Goal: Feedback & Contribution: Contribute content

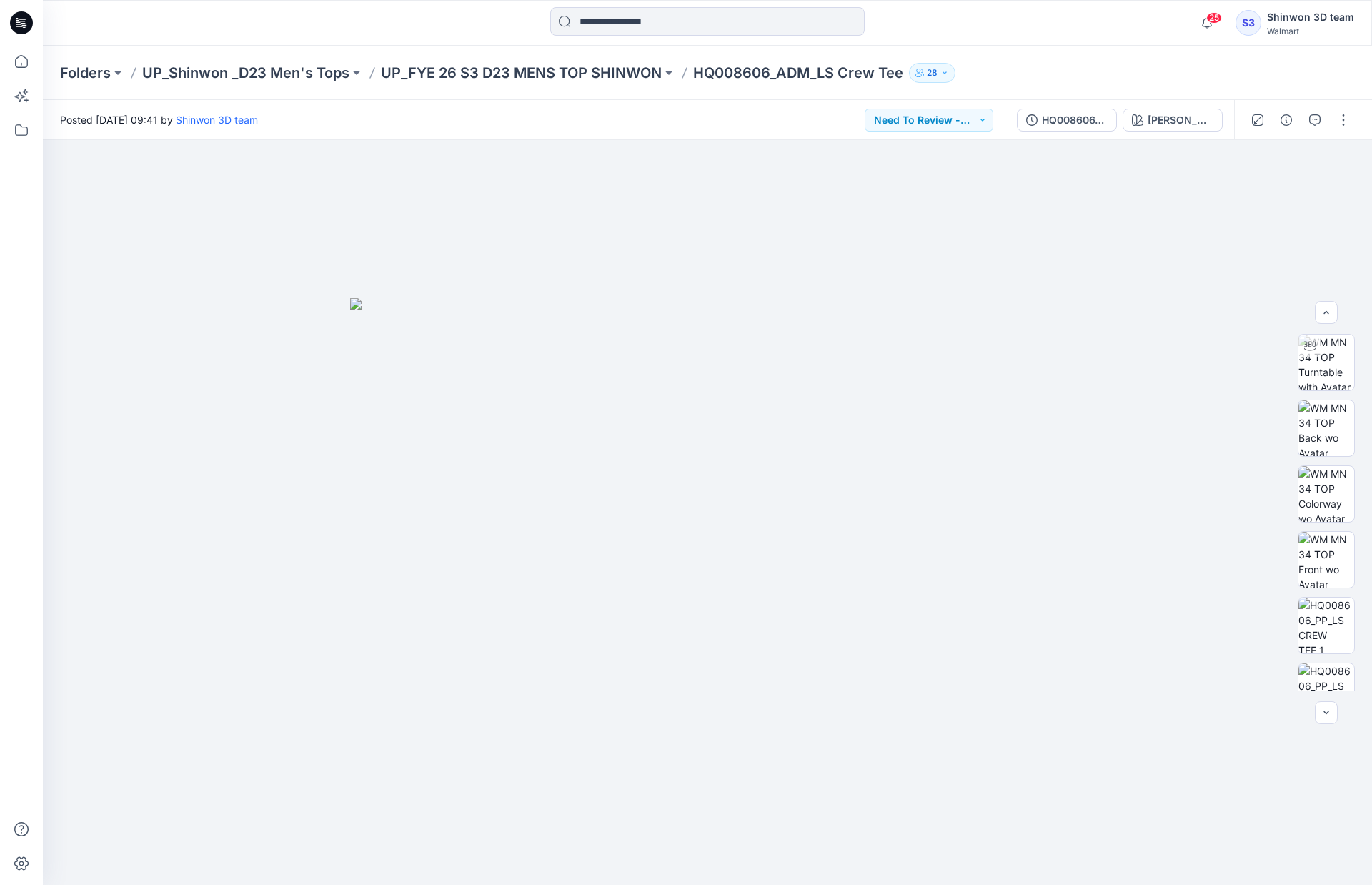
scroll to position [23, 0]
click at [109, 68] on p "Folders" at bounding box center [84, 73] width 50 height 20
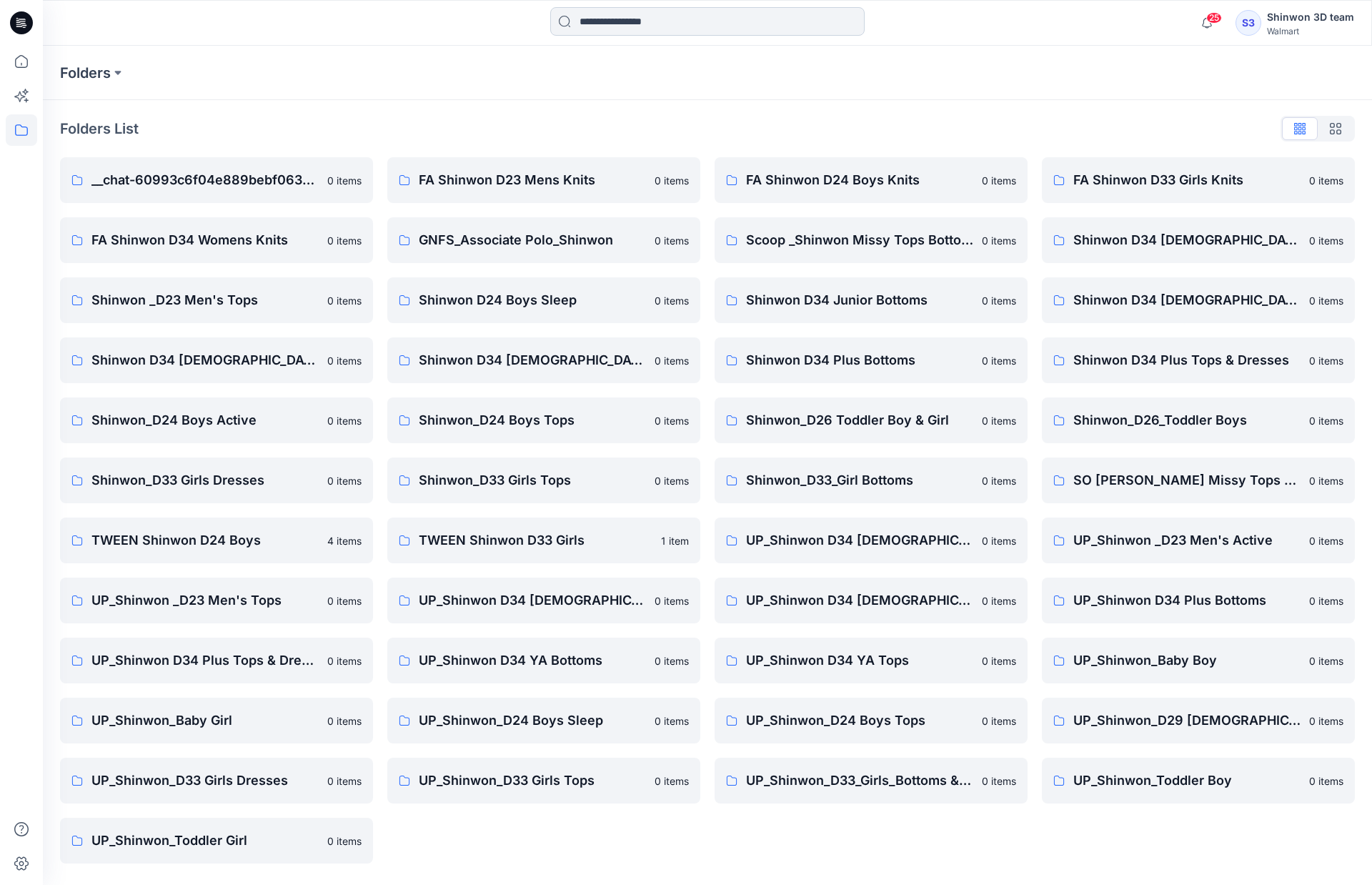
click at [655, 23] on input at bounding box center [707, 21] width 315 height 28
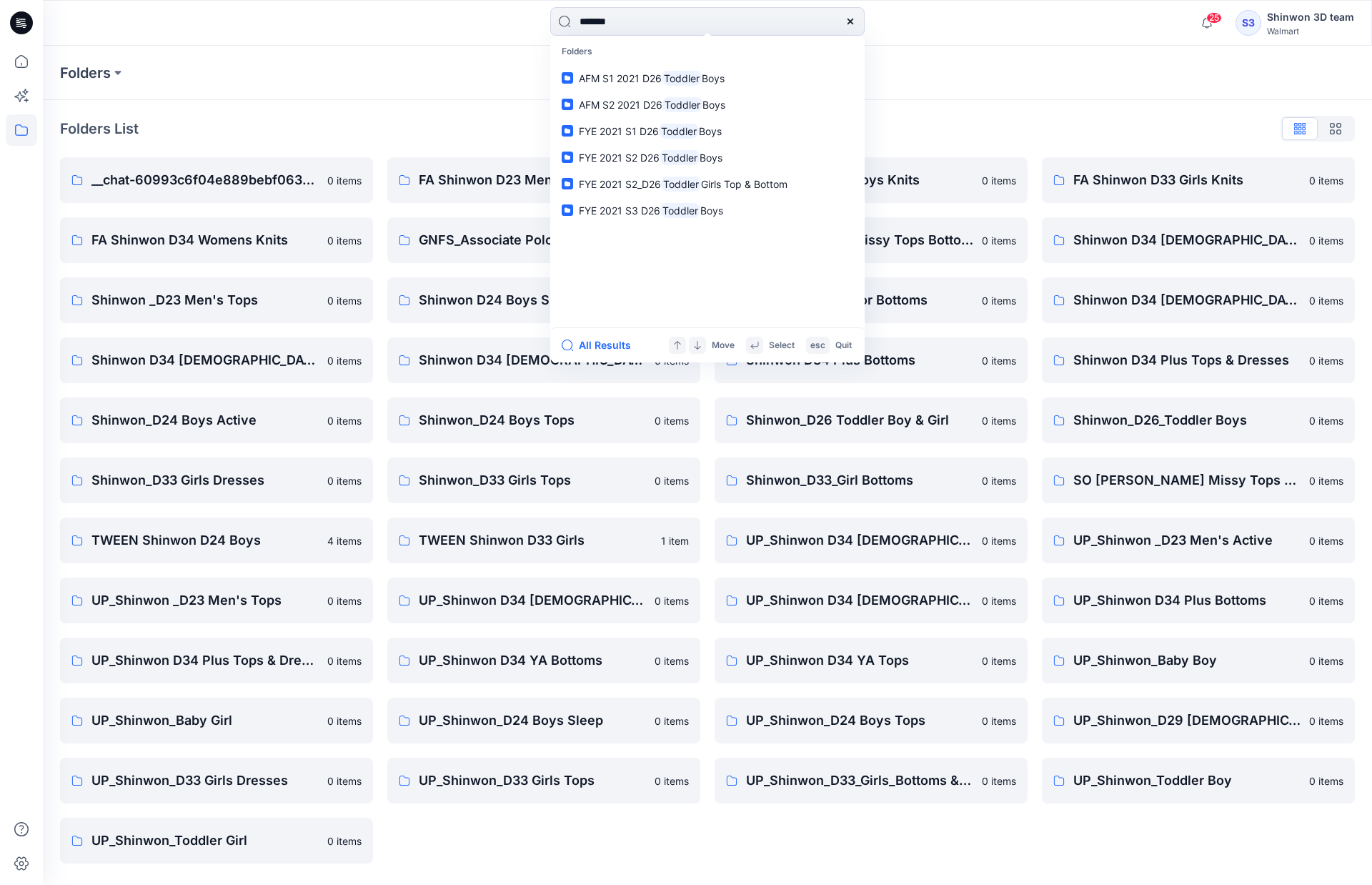
type input "*******"
click at [287, 99] on div "Folders" at bounding box center [708, 72] width 1330 height 54
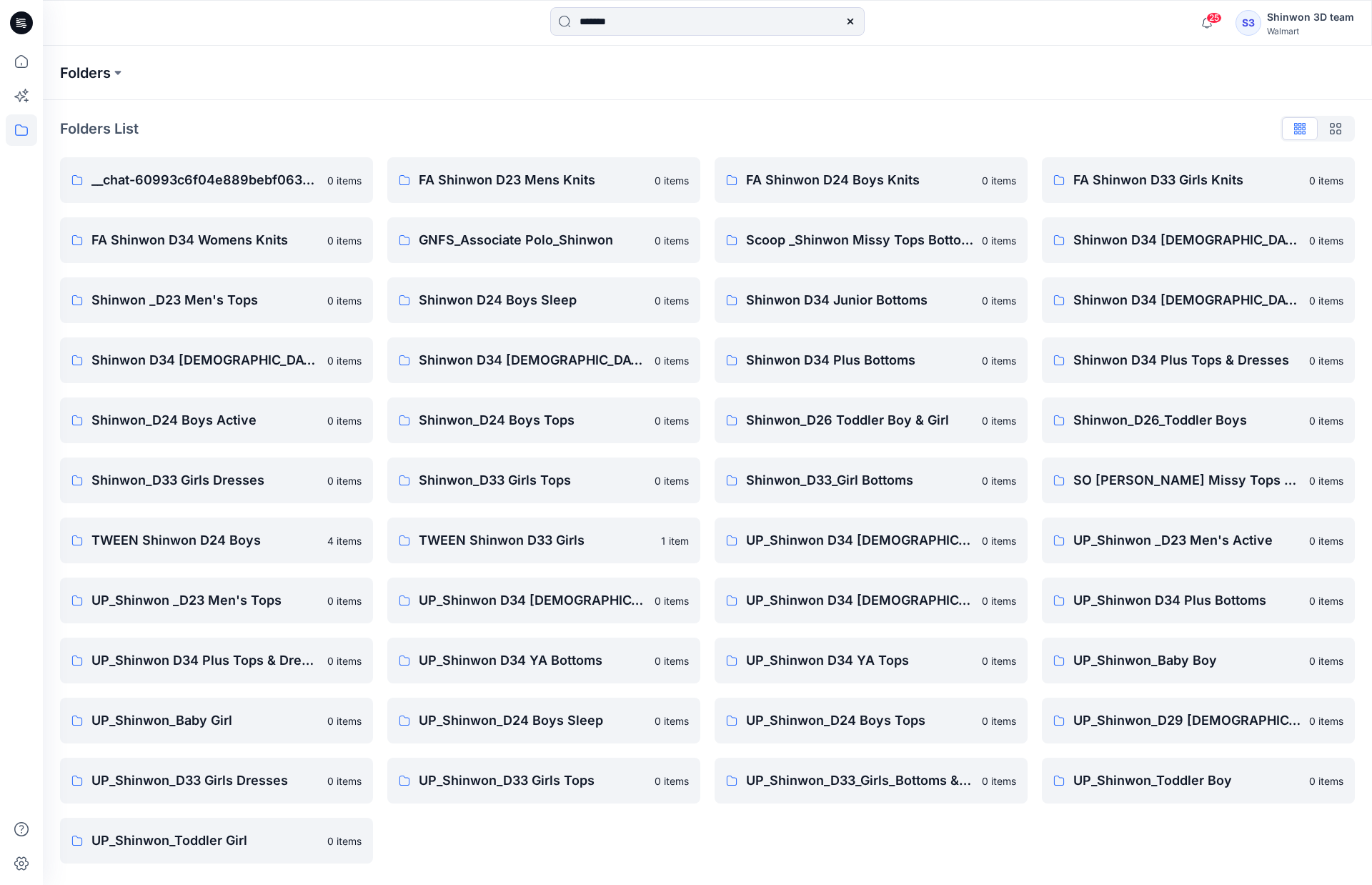
click at [104, 71] on p "Folders" at bounding box center [84, 73] width 50 height 20
click at [120, 71] on button at bounding box center [118, 73] width 15 height 20
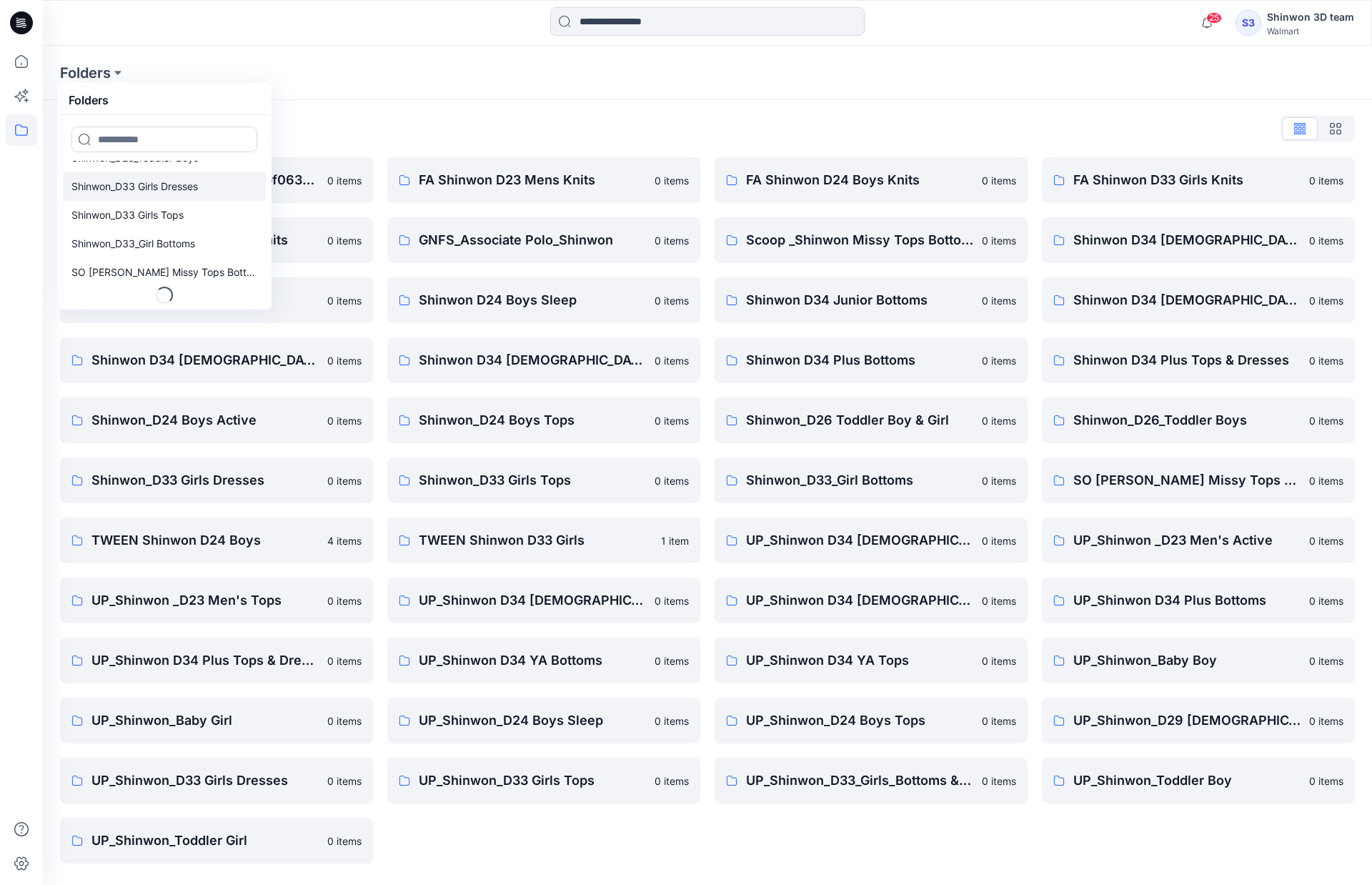
scroll to position [561, 0]
click at [147, 238] on p "Shinwon_D33_Girl Bottoms" at bounding box center [133, 243] width 124 height 17
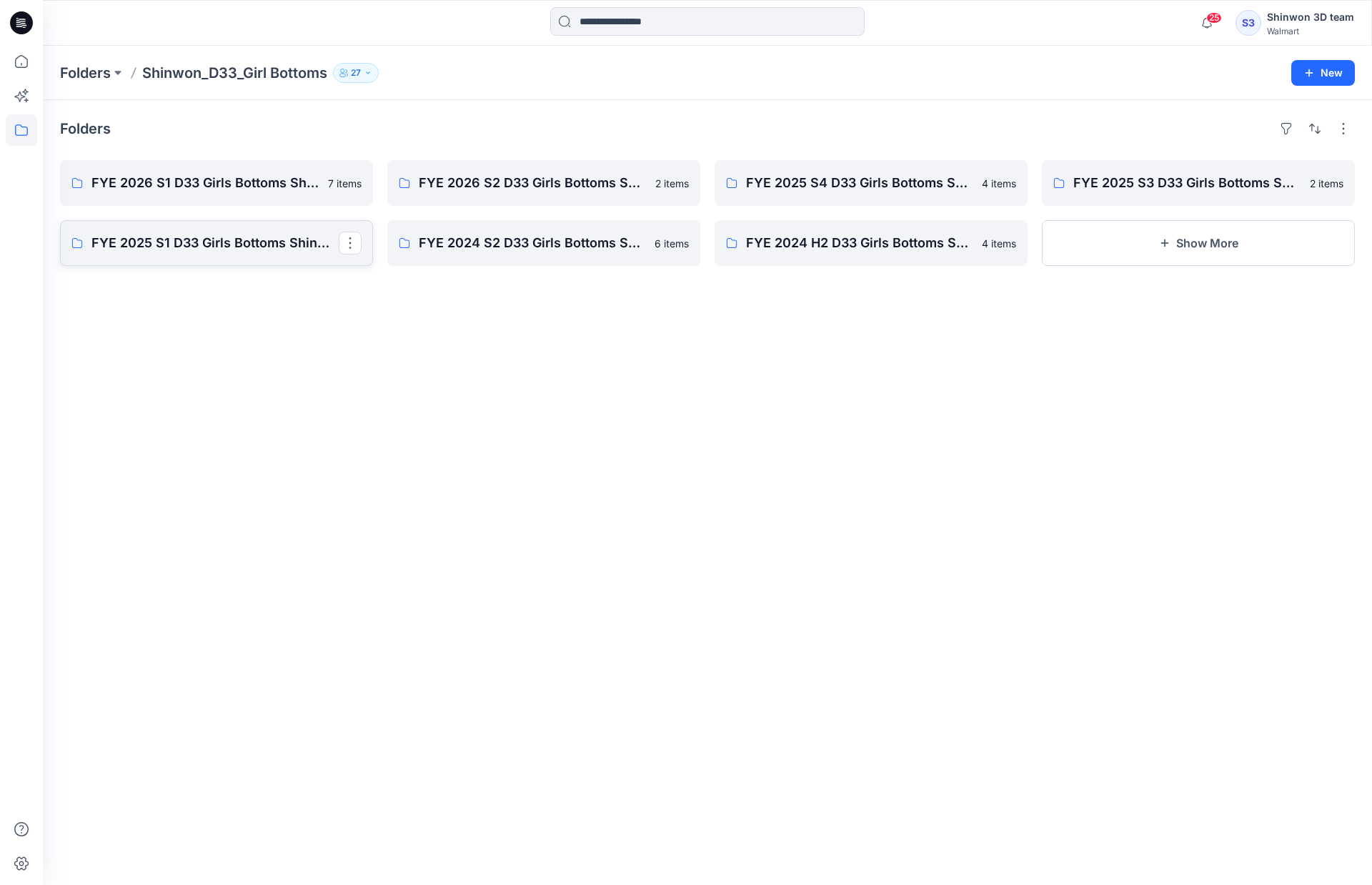
click at [286, 249] on p "FYE 2025 S1 D33 Girls Bottoms Shinwon" at bounding box center [216, 243] width 248 height 20
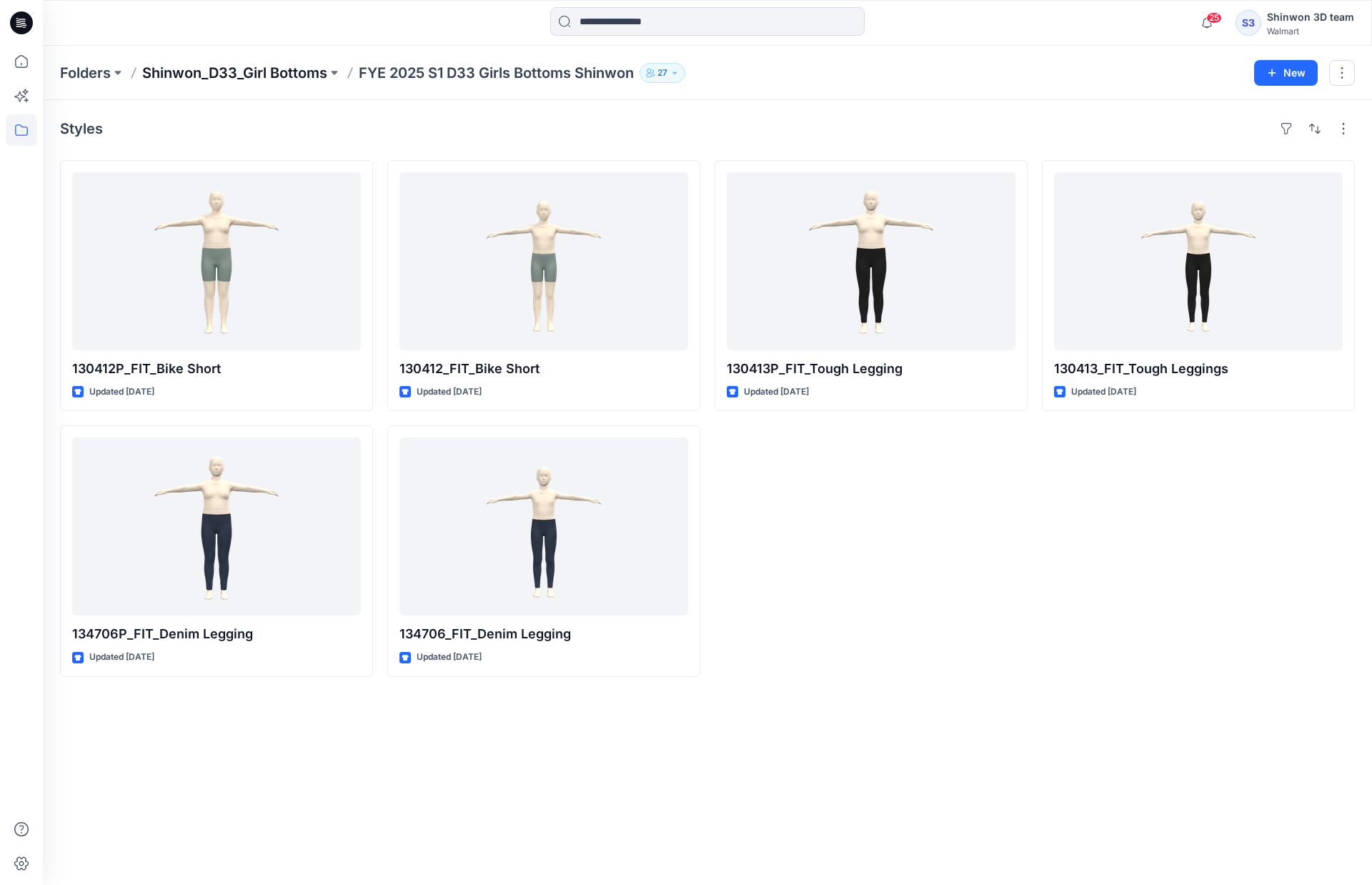
click at [264, 71] on p "Shinwon_D33_Girl Bottoms" at bounding box center [235, 73] width 185 height 20
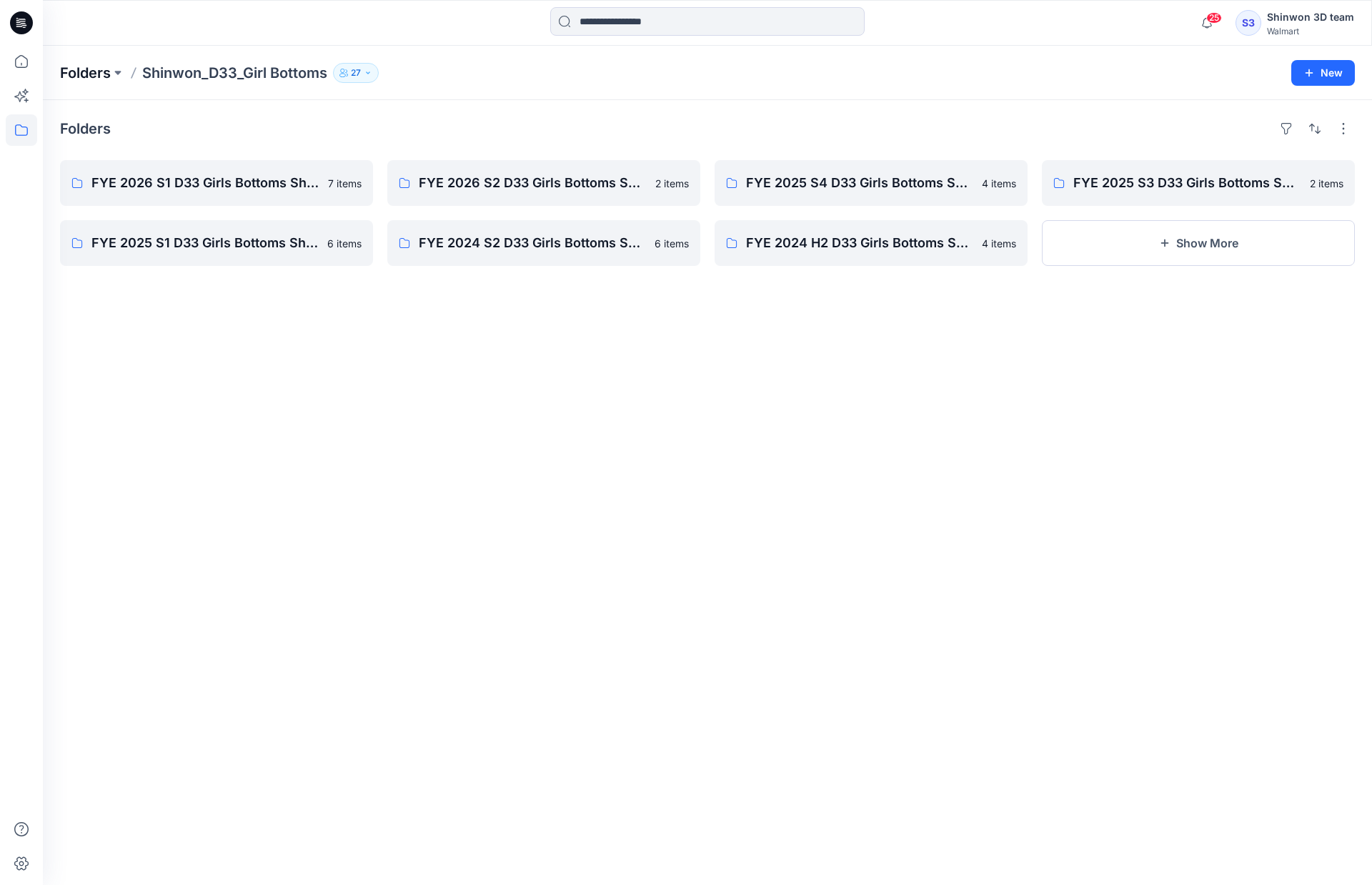
click at [97, 73] on p "Folders" at bounding box center [84, 73] width 50 height 20
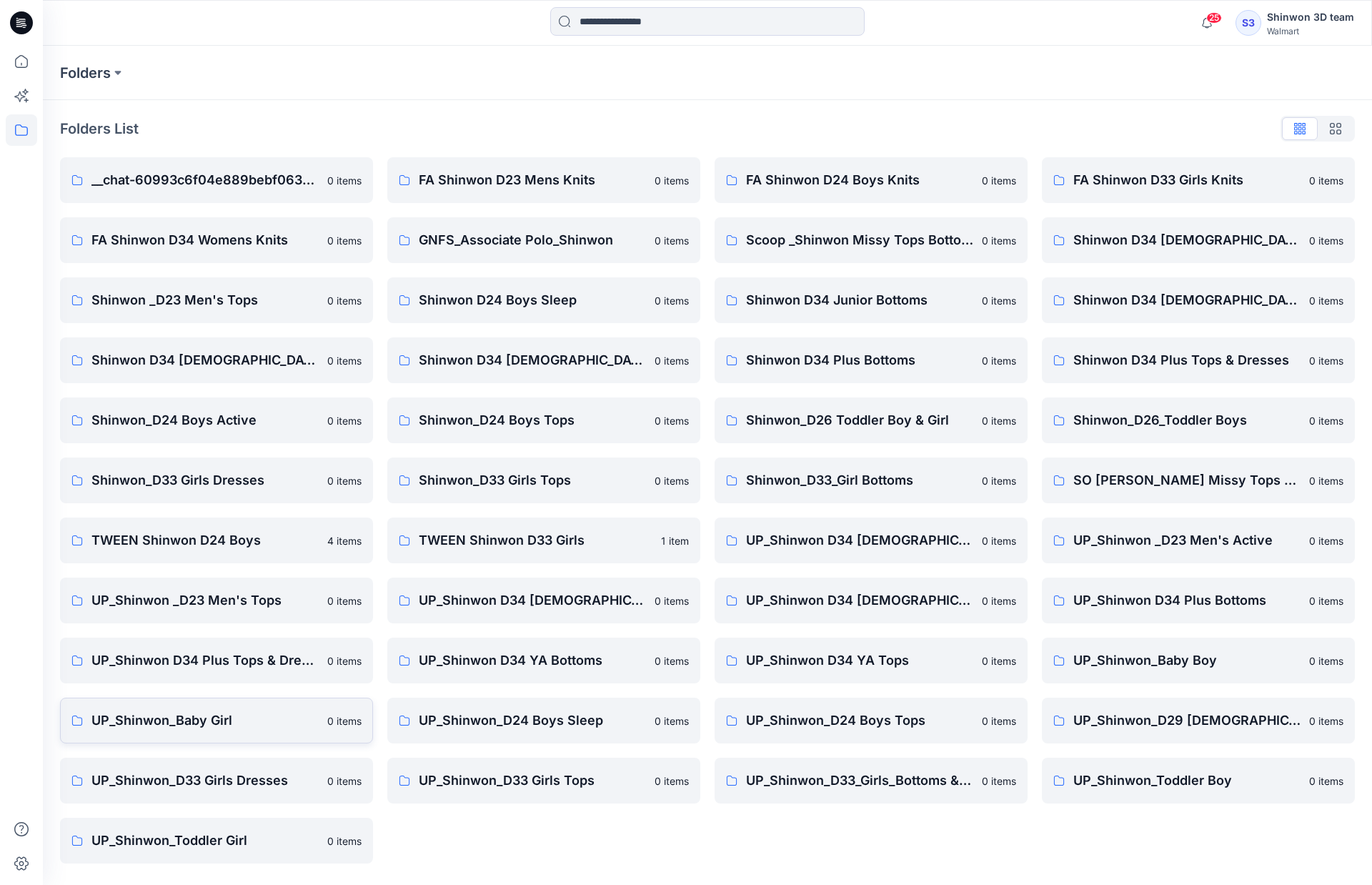
click at [240, 717] on p "UP_Shinwon_Baby Girl" at bounding box center [205, 721] width 227 height 20
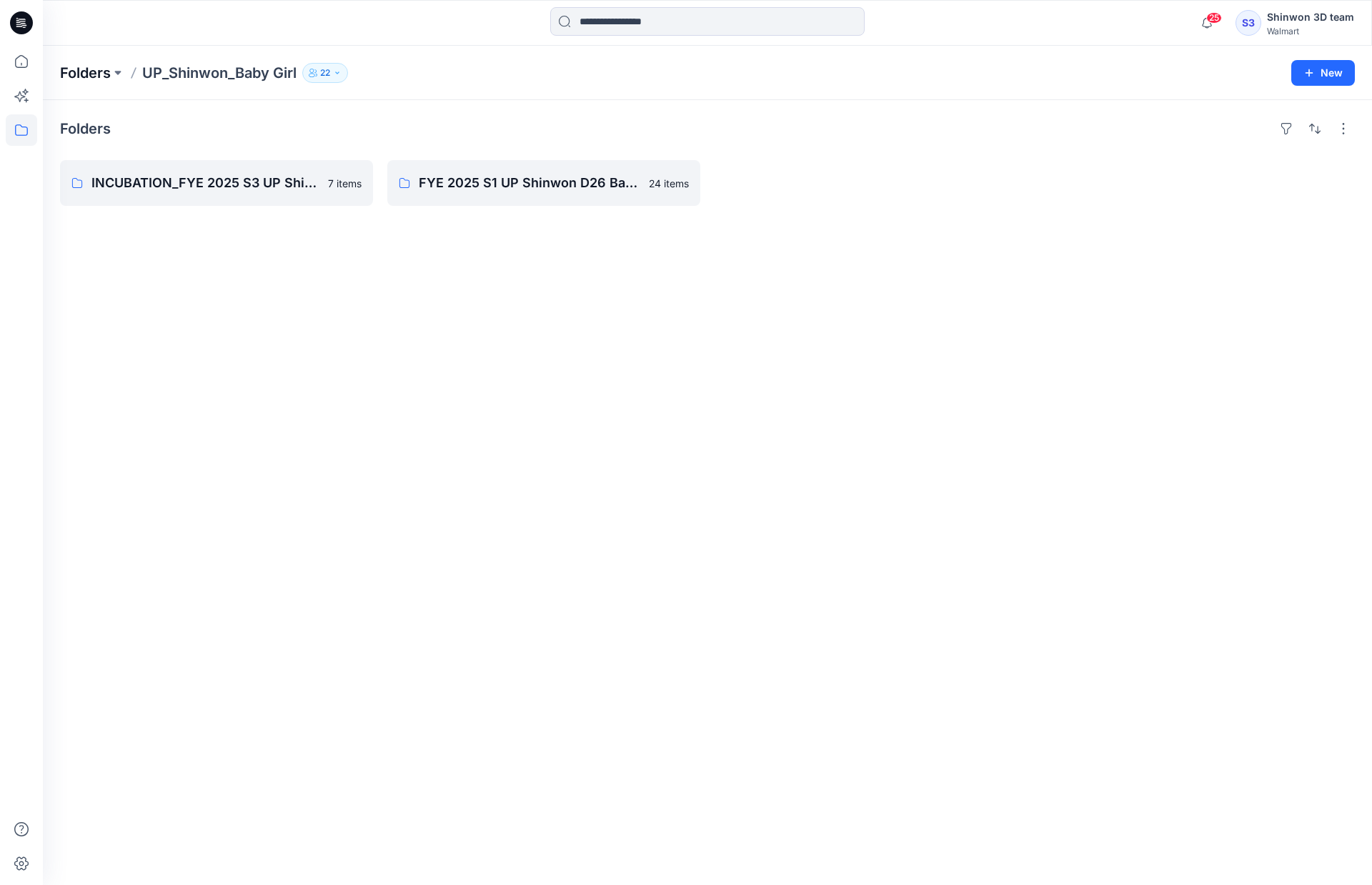
click at [94, 72] on p "Folders" at bounding box center [84, 73] width 50 height 20
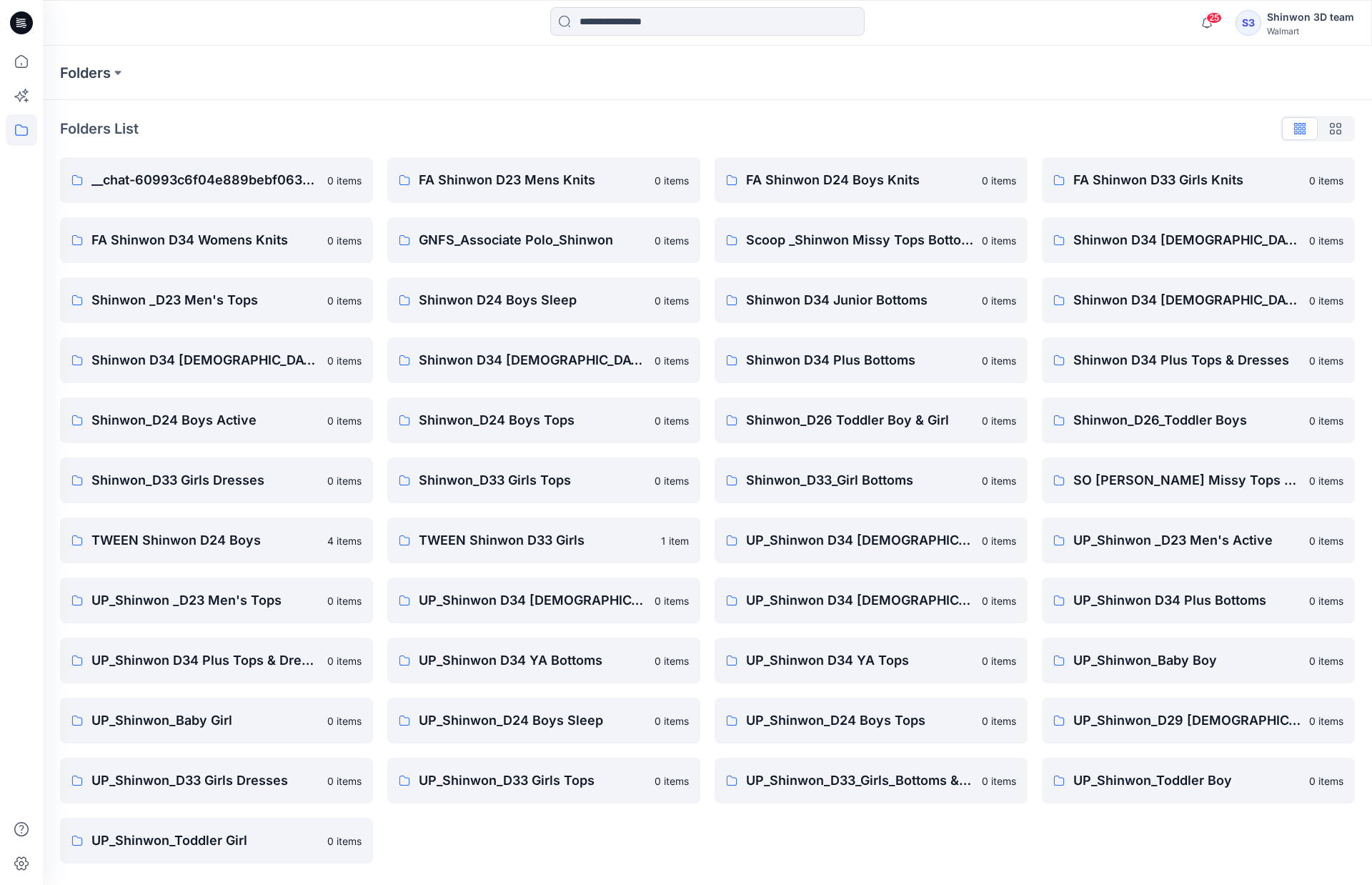
click at [1130, 824] on div "FA Shinwon D33 Girls Knits 0 items Shinwon D34 [DEMOGRAPHIC_DATA] Knit Tops 0 i…" at bounding box center [1198, 510] width 313 height 706
click at [163, 846] on p "UP_Shinwon_Toddler Girl" at bounding box center [205, 841] width 227 height 20
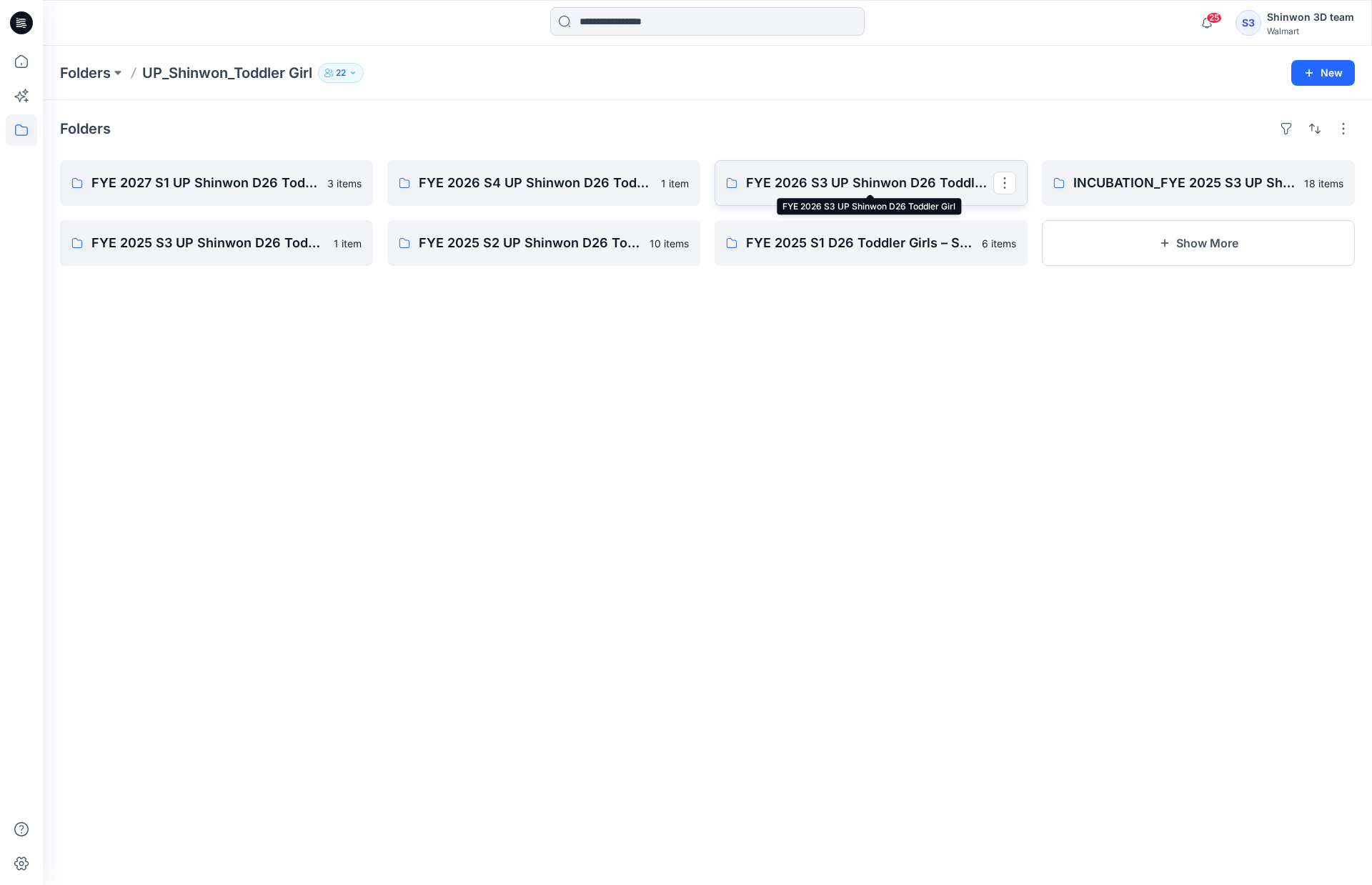
click at [824, 188] on p "FYE 2026 S3 UP Shinwon D26 Toddler Girl" at bounding box center [870, 183] width 248 height 20
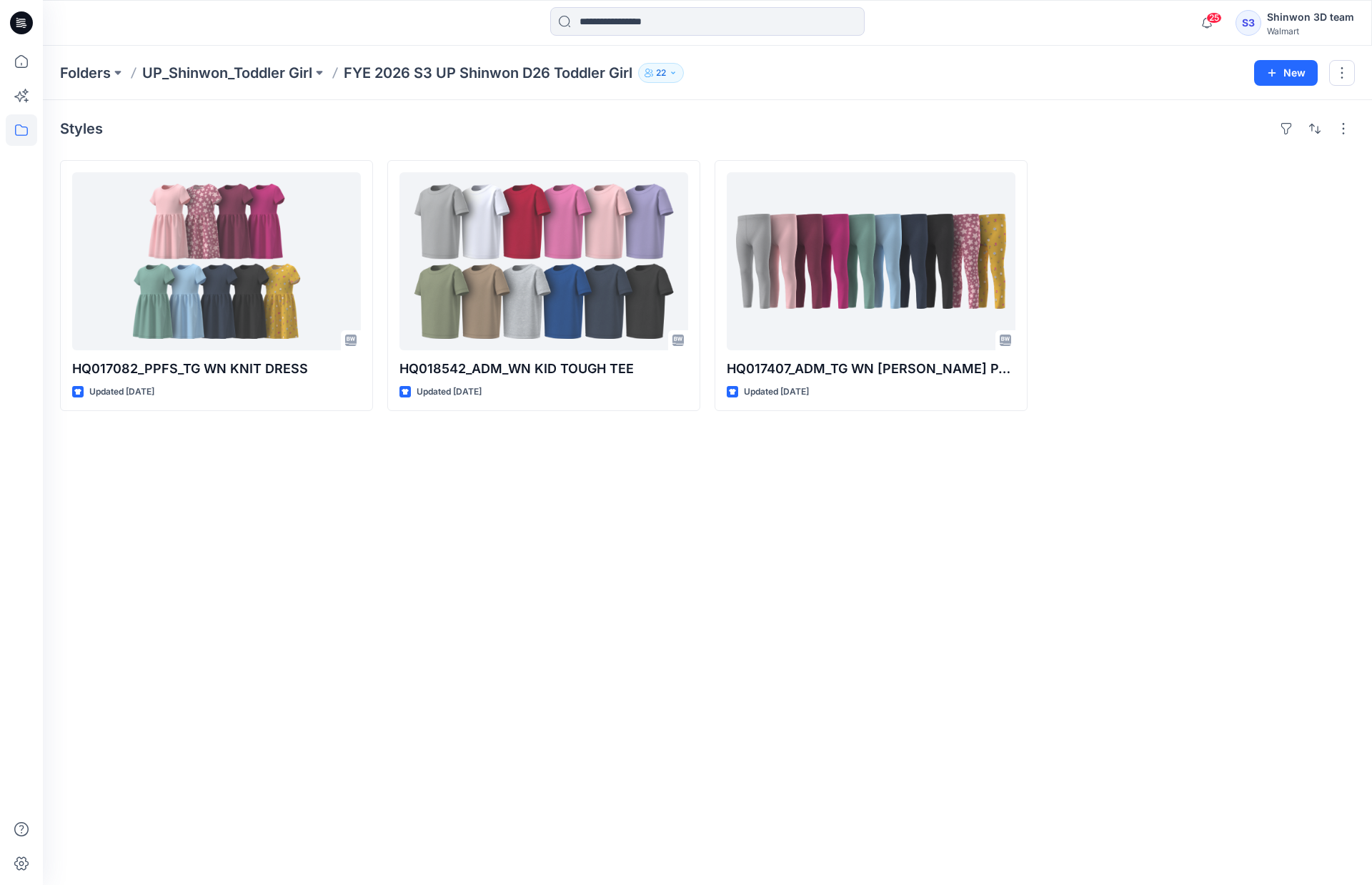
click at [592, 543] on div "Styles HQ017082_PPFS_TG WN KNIT DRESS Updated [DATE] HQ018542_ADM_WN KID TOUGH …" at bounding box center [708, 492] width 1330 height 785
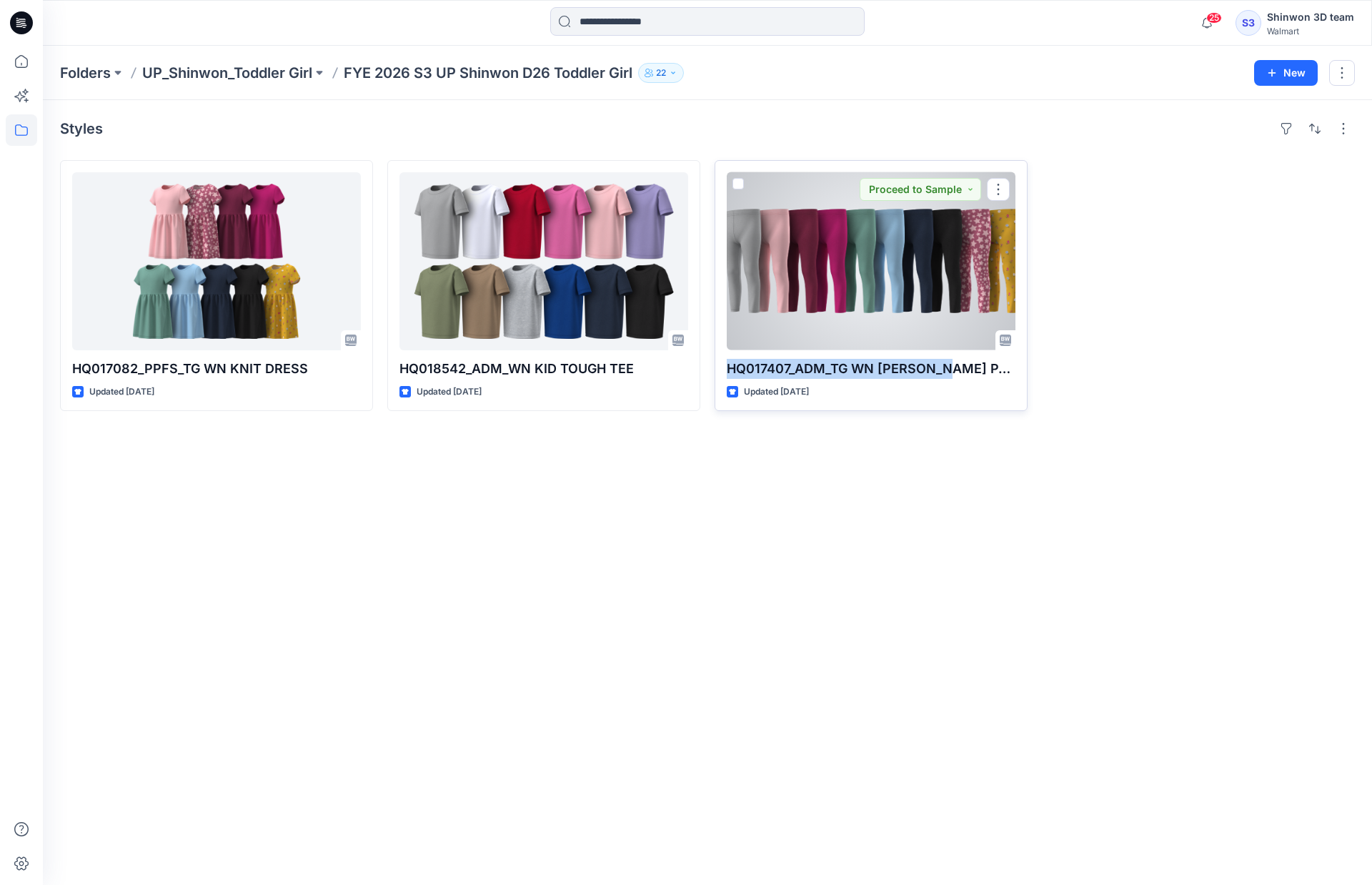
drag, startPoint x: 947, startPoint y: 367, endPoint x: 724, endPoint y: 360, distance: 223.1
click at [724, 360] on div "HQ017407_ADM_TG WN [PERSON_NAME] PANT Updated [DATE] Proceed to Sample" at bounding box center [870, 286] width 313 height 251
copy p "HQ017407_ADM_TG WN [PERSON_NAME] PANT"
click at [908, 273] on div at bounding box center [871, 261] width 289 height 178
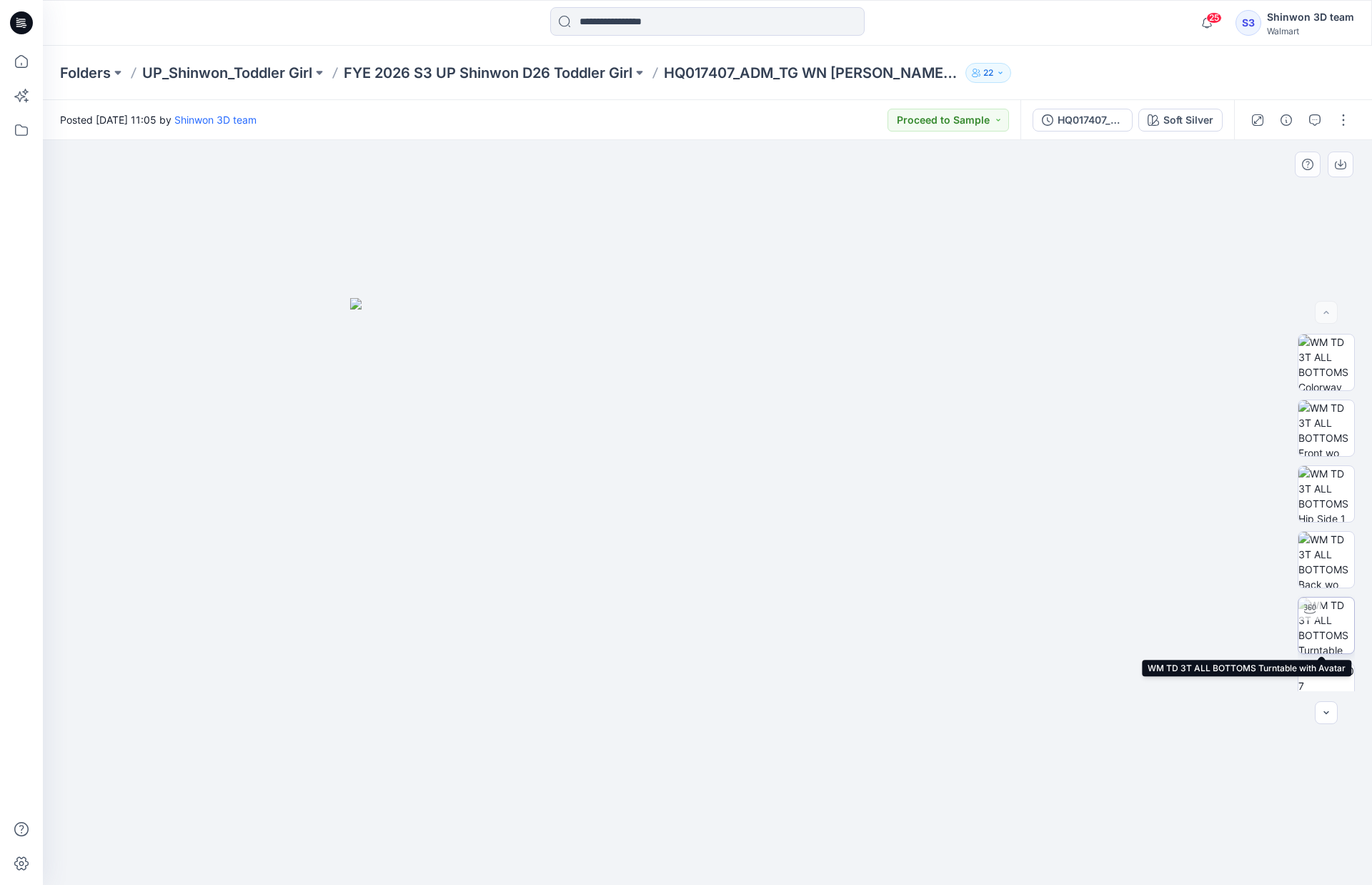
click at [1335, 621] on img at bounding box center [1326, 625] width 56 height 56
drag, startPoint x: 990, startPoint y: 614, endPoint x: 1190, endPoint y: 596, distance: 200.8
click at [1190, 596] on div at bounding box center [708, 513] width 1330 height 745
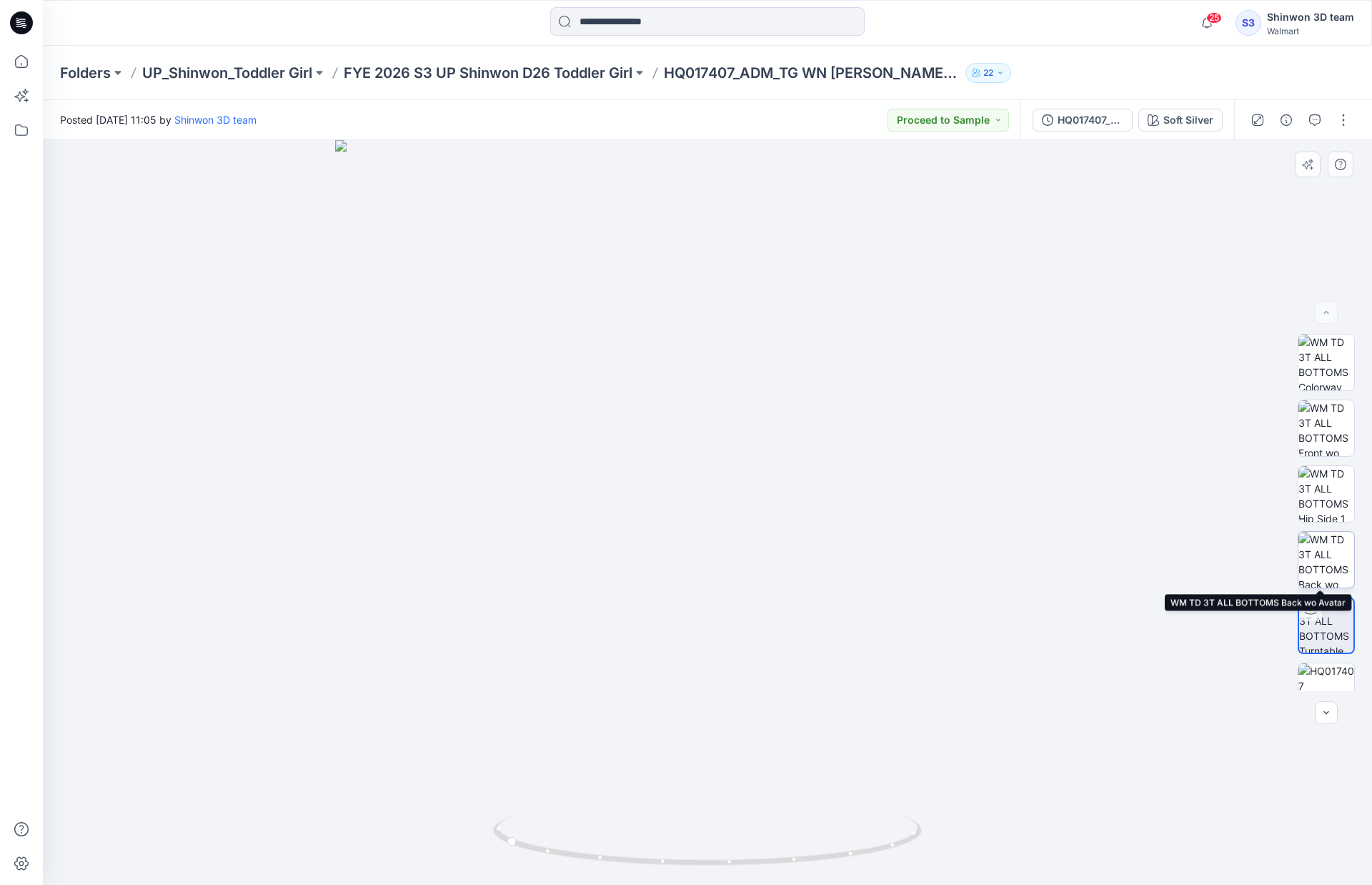
click at [1320, 551] on img at bounding box center [1326, 559] width 56 height 56
click at [675, 74] on p "HQ017407_ADM_TG WN [PERSON_NAME] PANT" at bounding box center [812, 73] width 296 height 20
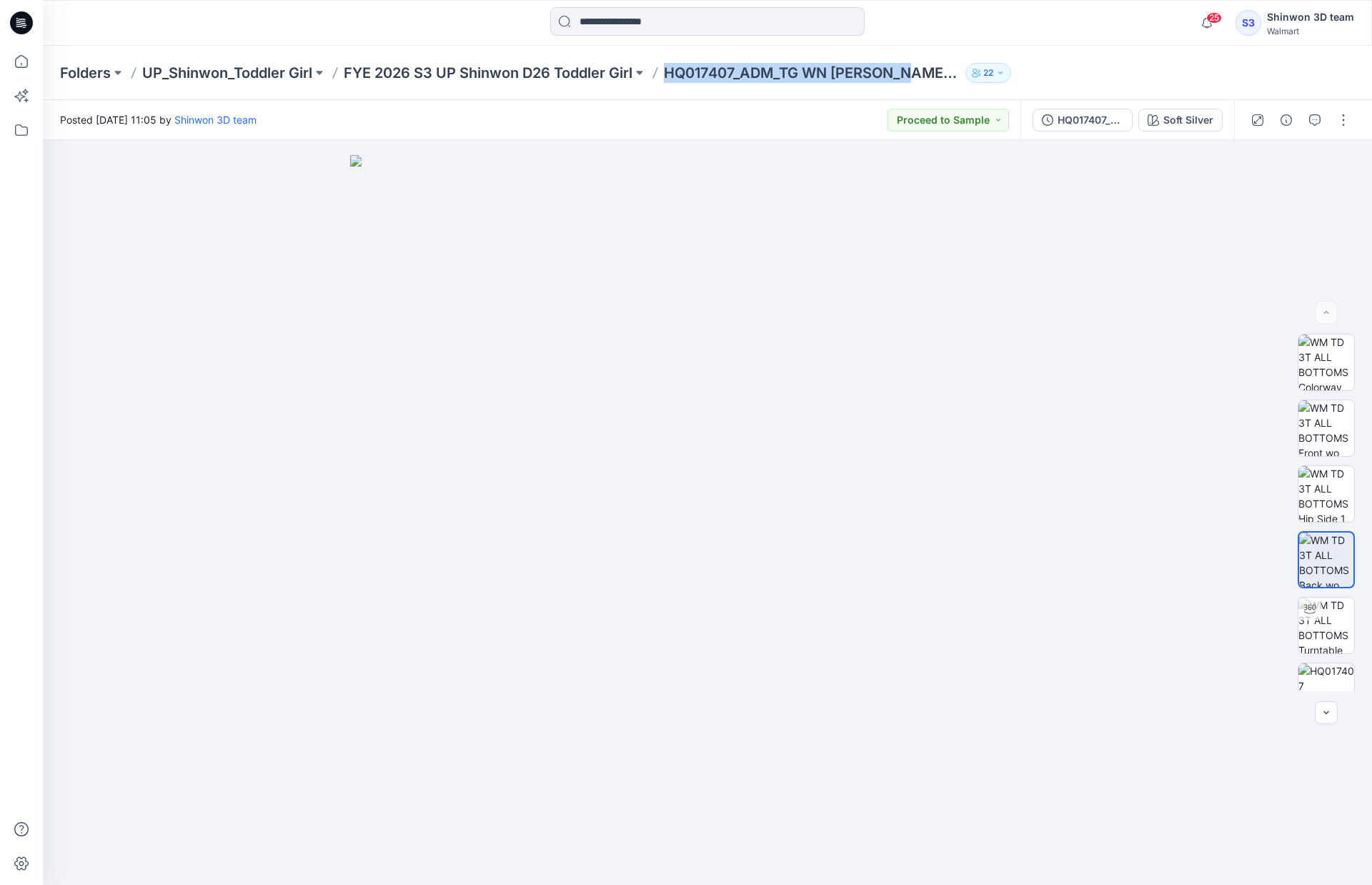
drag, startPoint x: 672, startPoint y: 72, endPoint x: 913, endPoint y: 72, distance: 241.0
click at [913, 72] on p "HQ017407_ADM_TG WN [PERSON_NAME] PANT" at bounding box center [812, 73] width 296 height 20
copy p "HQ017407_ADM_TG WN [PERSON_NAME] PANT"
click at [1101, 57] on div "Folders UP_Shinwon_Toddler Girl FYE 2026 S3 UP Shinwon D26 Toddler Girl HQ01740…" at bounding box center [708, 72] width 1330 height 54
click at [609, 76] on p "FYE 2026 S3 UP Shinwon D26 Toddler Girl" at bounding box center [488, 73] width 289 height 20
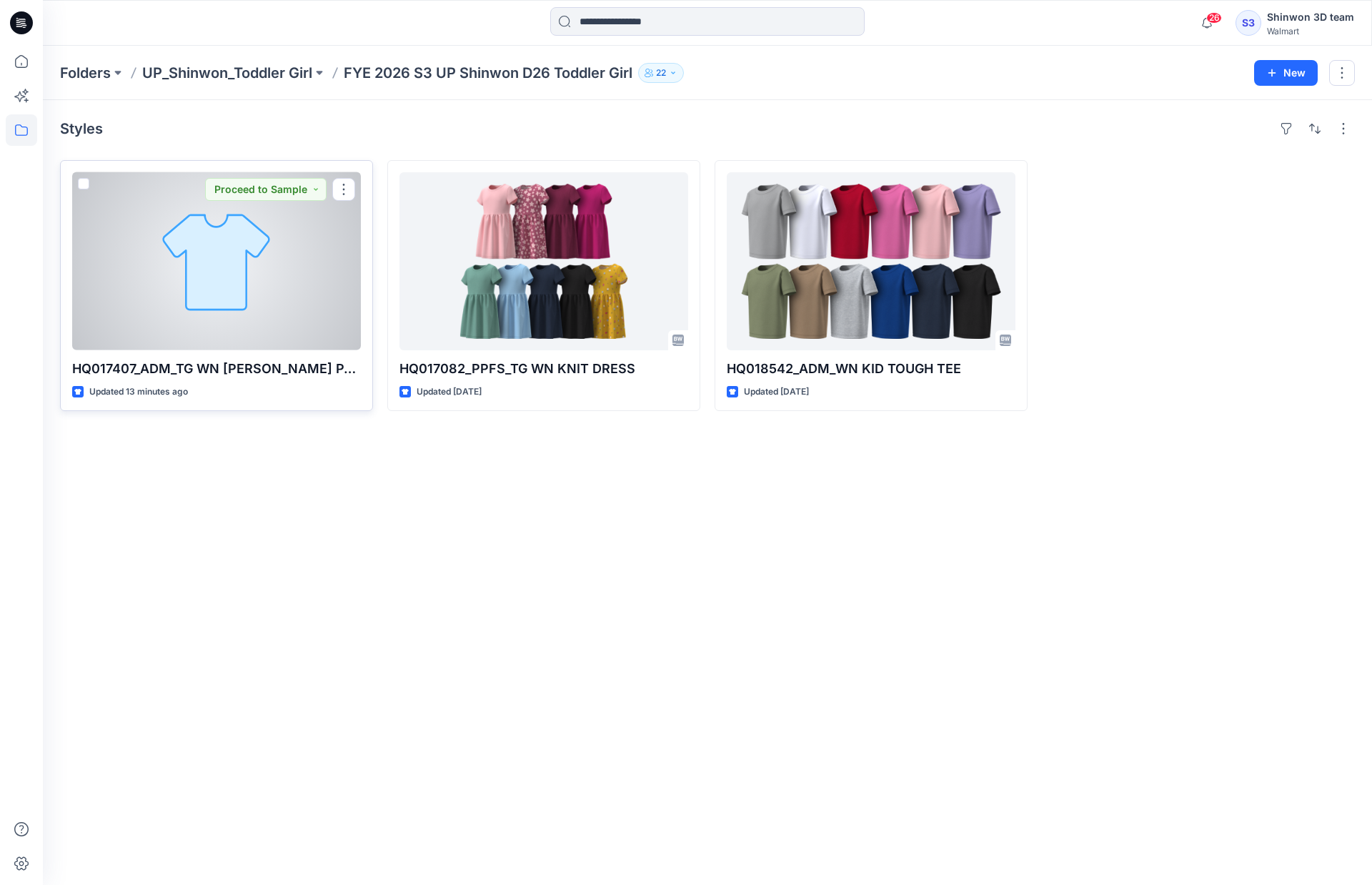
click at [234, 248] on div at bounding box center [216, 261] width 289 height 178
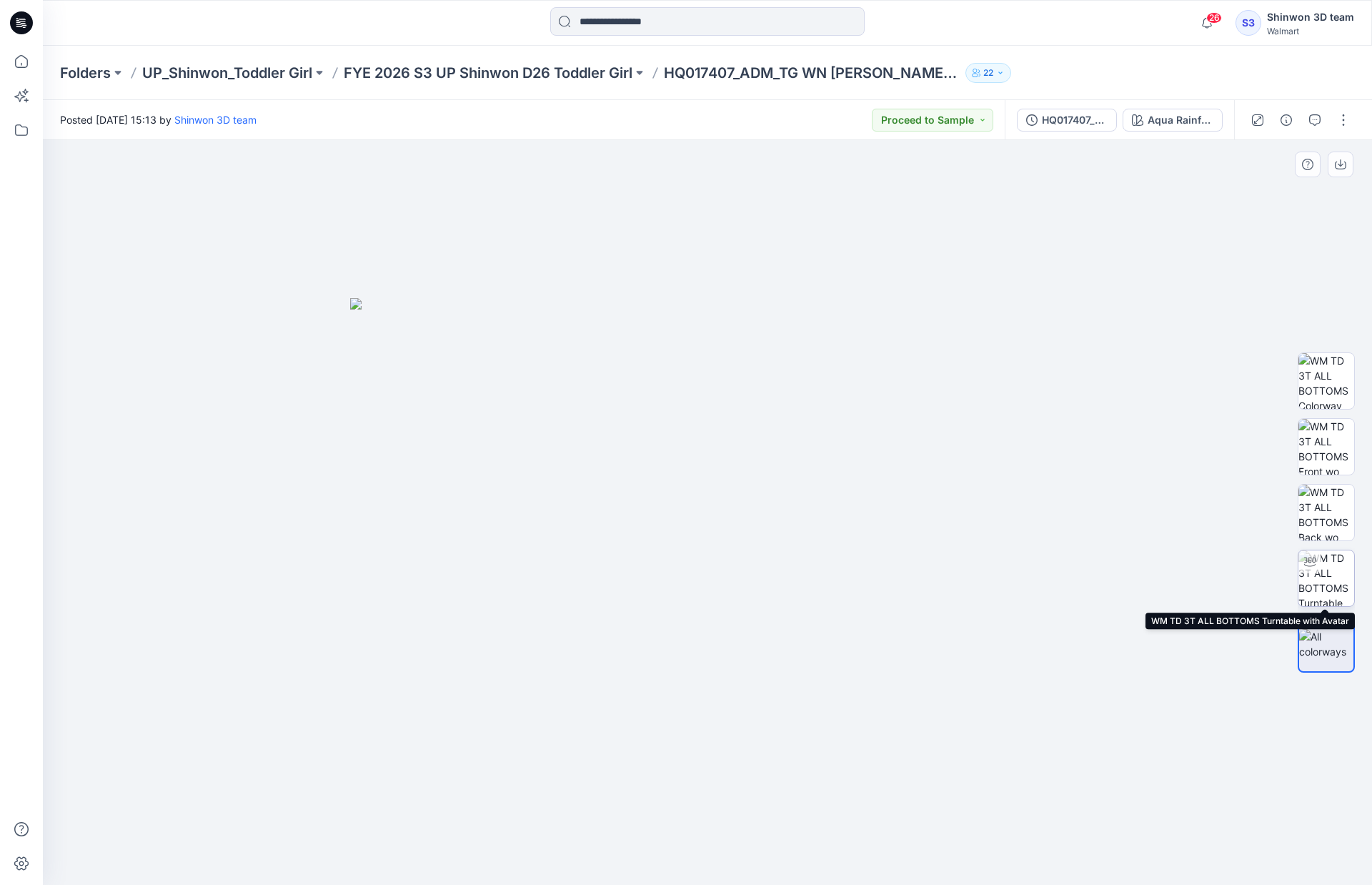
click at [1333, 574] on img at bounding box center [1326, 578] width 56 height 56
drag, startPoint x: 793, startPoint y: 724, endPoint x: 795, endPoint y: 714, distance: 10.2
click at [795, 714] on div at bounding box center [708, 513] width 1330 height 745
click at [1343, 125] on button "button" at bounding box center [1344, 119] width 23 height 23
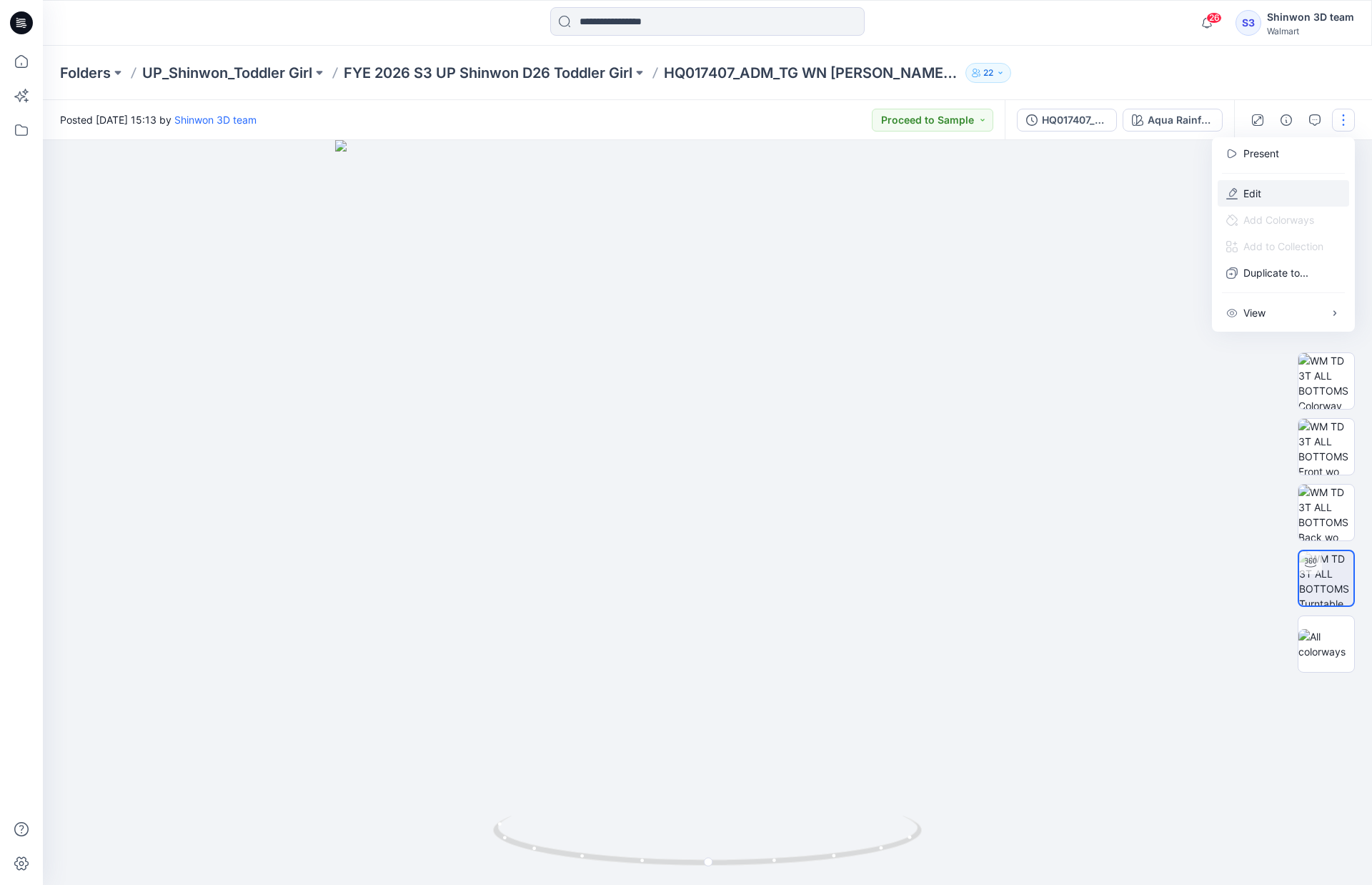
click at [1266, 187] on button "Edit" at bounding box center [1283, 193] width 131 height 27
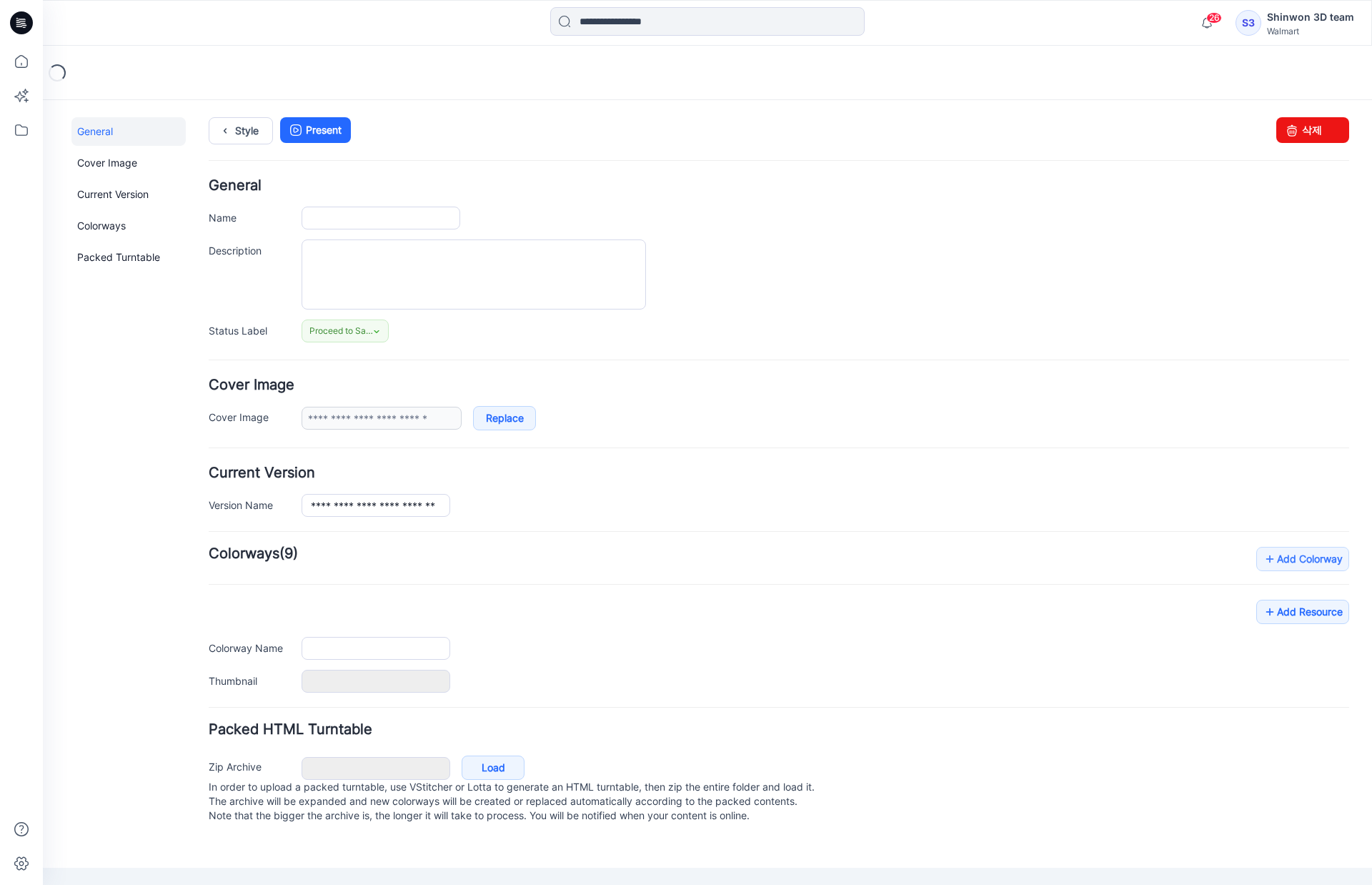
type input "**********"
type textarea "**********"
type input "**********"
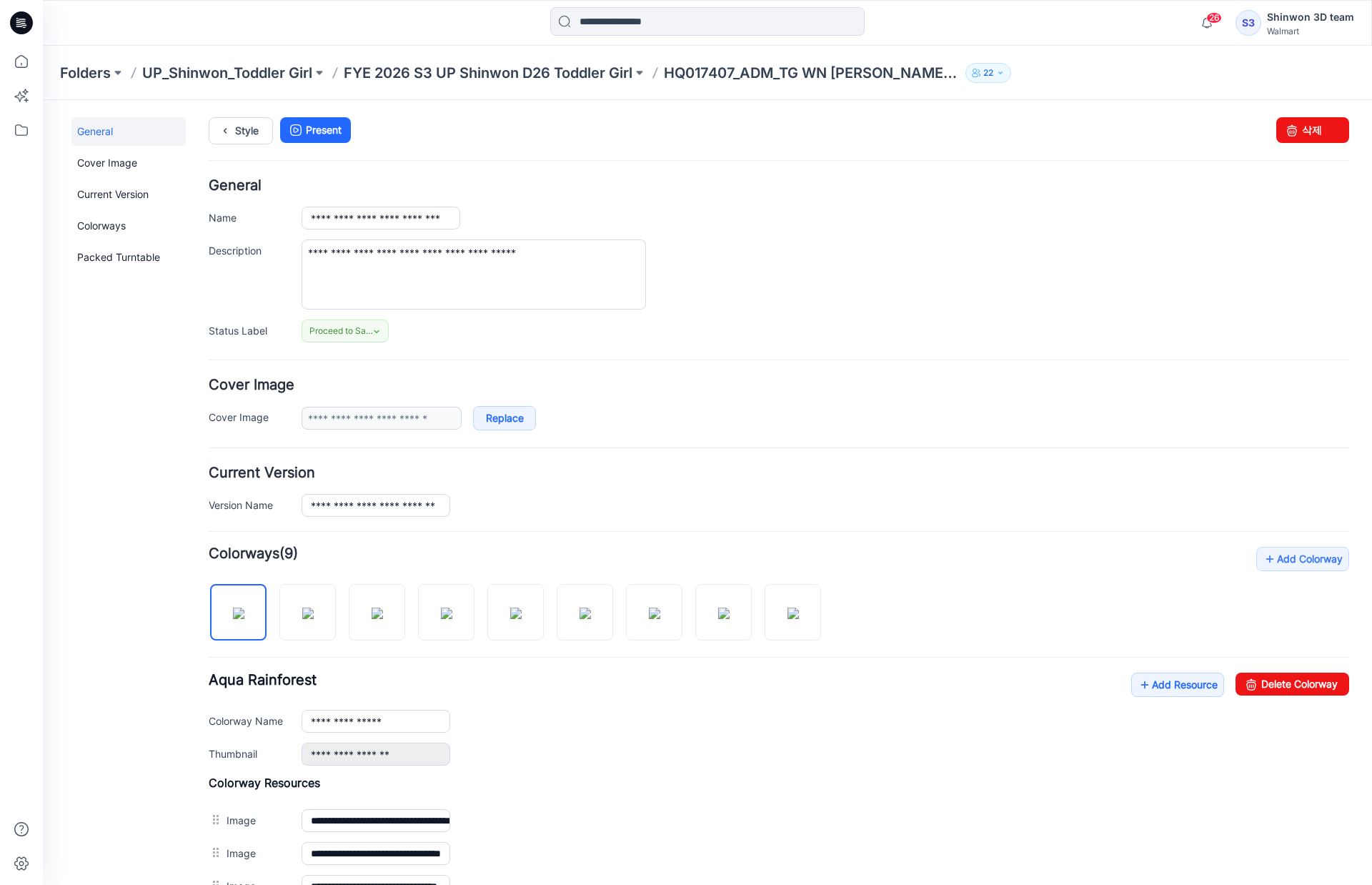
scroll to position [209, 0]
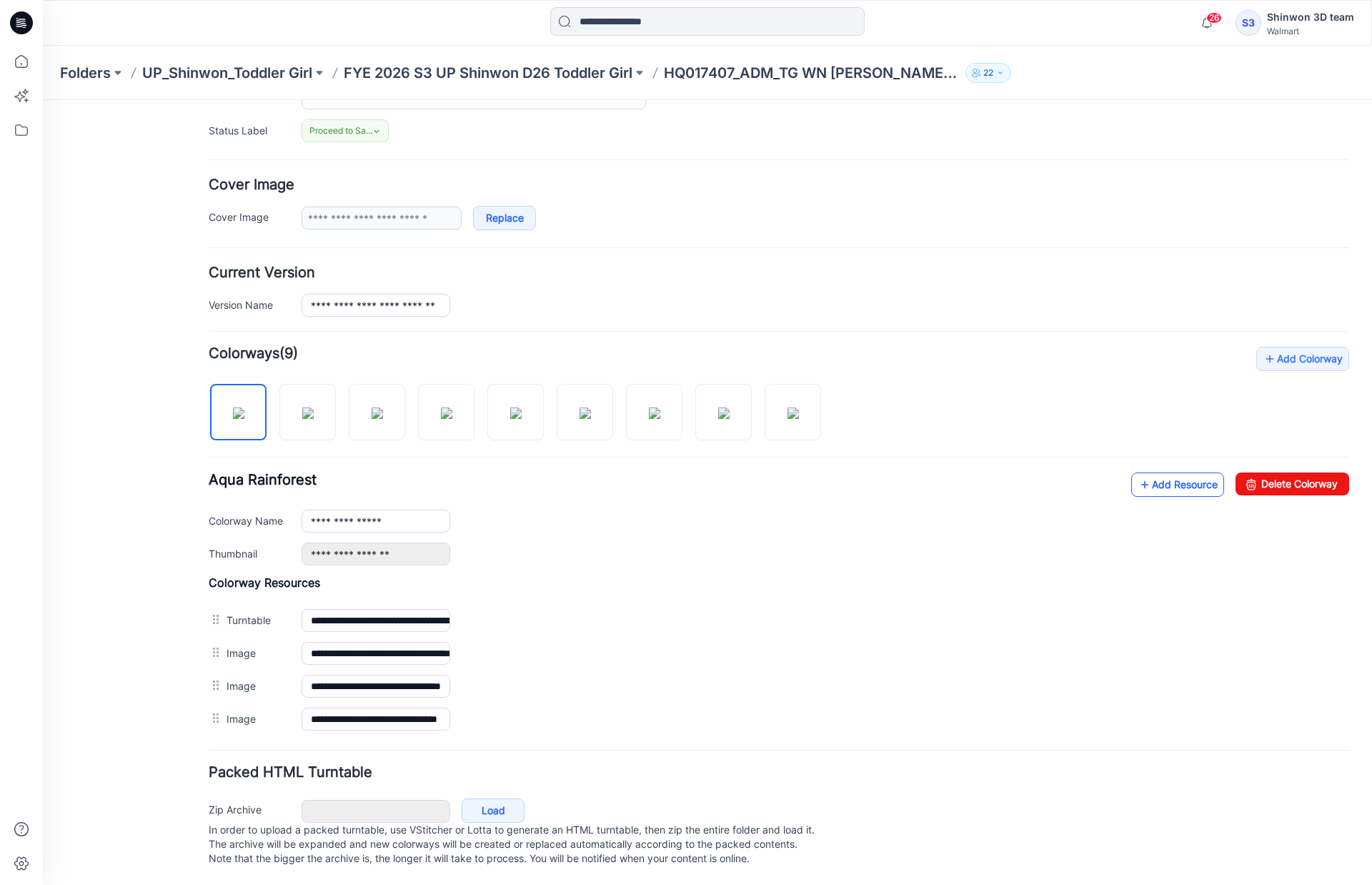
click at [1146, 472] on link "Add Resource" at bounding box center [1178, 484] width 93 height 24
click at [1152, 472] on link "Add Resource" at bounding box center [1178, 484] width 93 height 24
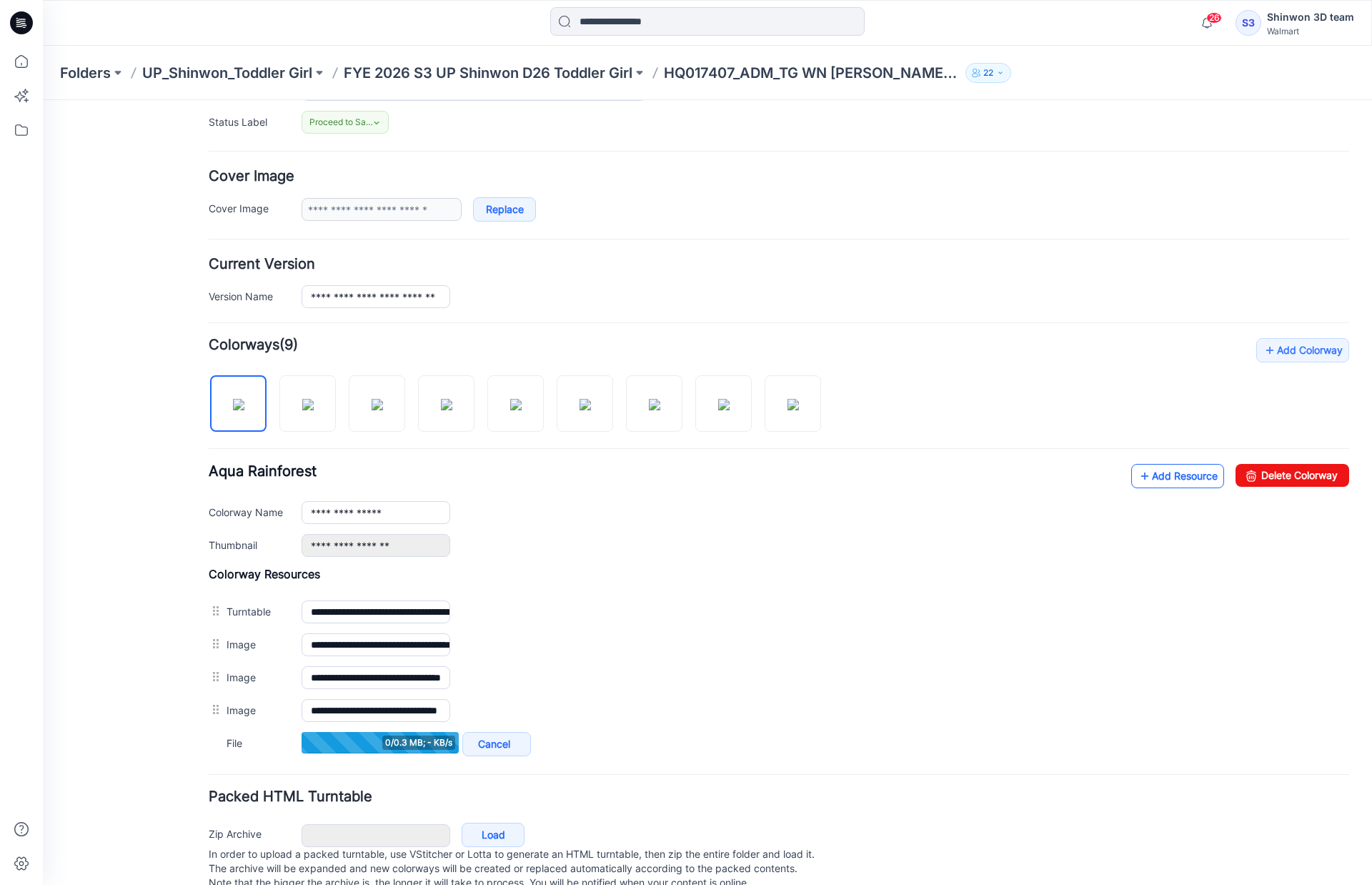
click at [1177, 475] on link "Add Resource" at bounding box center [1178, 476] width 93 height 24
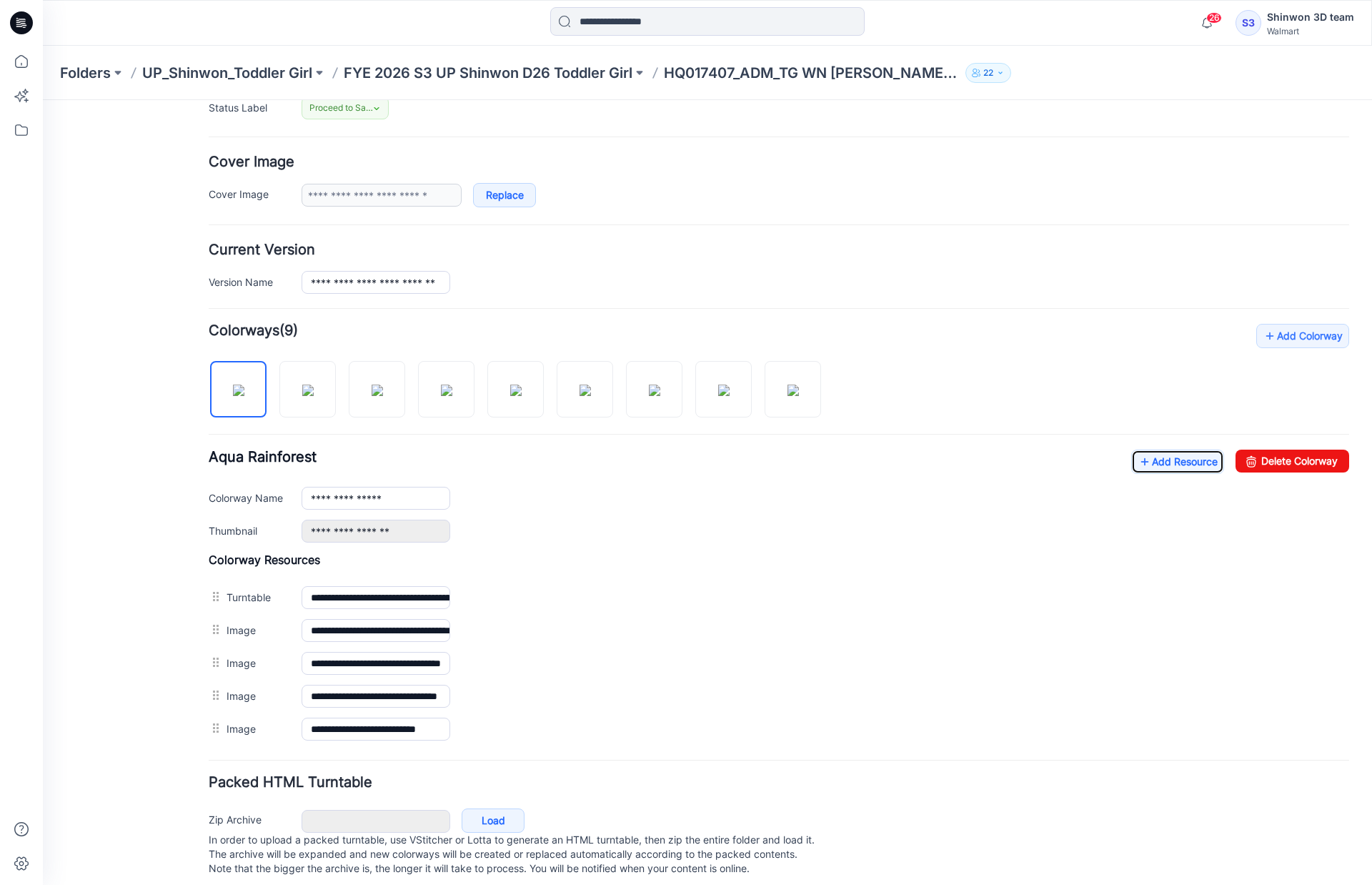
scroll to position [241, 0]
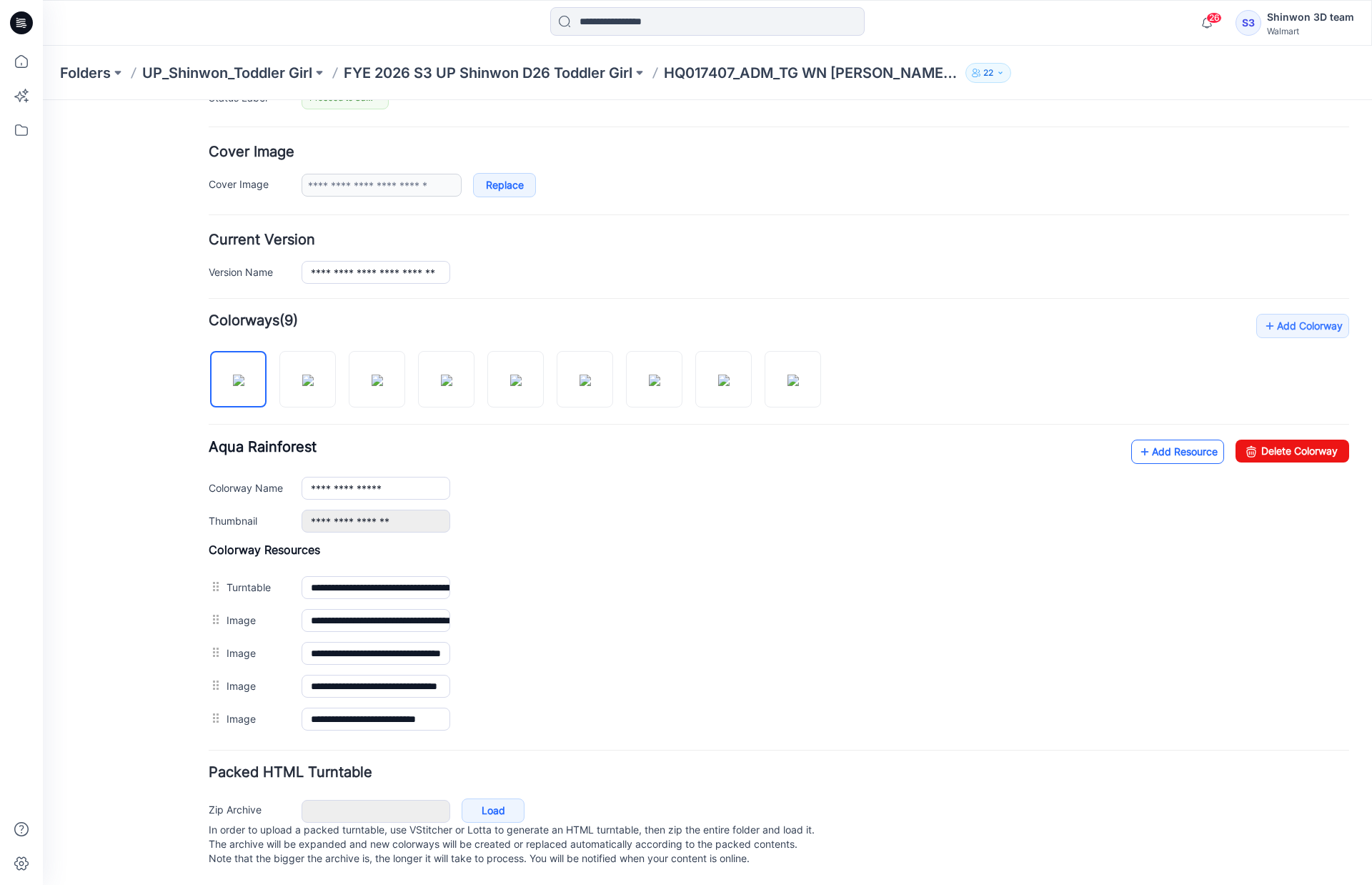
click at [1167, 442] on link "Add Resource" at bounding box center [1178, 451] width 93 height 24
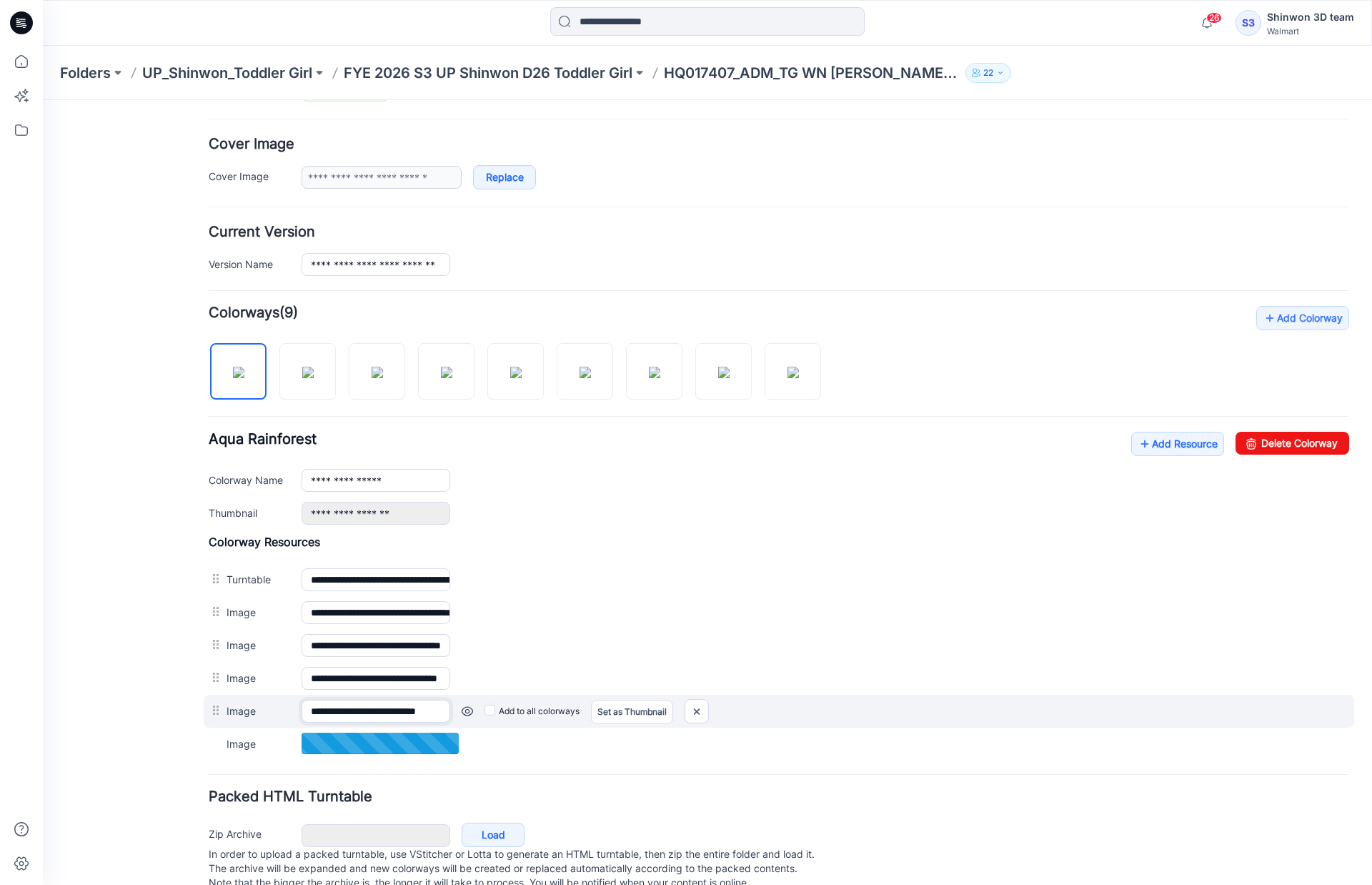
click at [423, 705] on input "**********" at bounding box center [376, 711] width 149 height 23
drag, startPoint x: 240, startPoint y: 708, endPoint x: 240, endPoint y: 718, distance: 10.0
click at [240, 718] on div "**********" at bounding box center [779, 712] width 1151 height 33
click at [415, 708] on input "**********" at bounding box center [376, 711] width 149 height 23
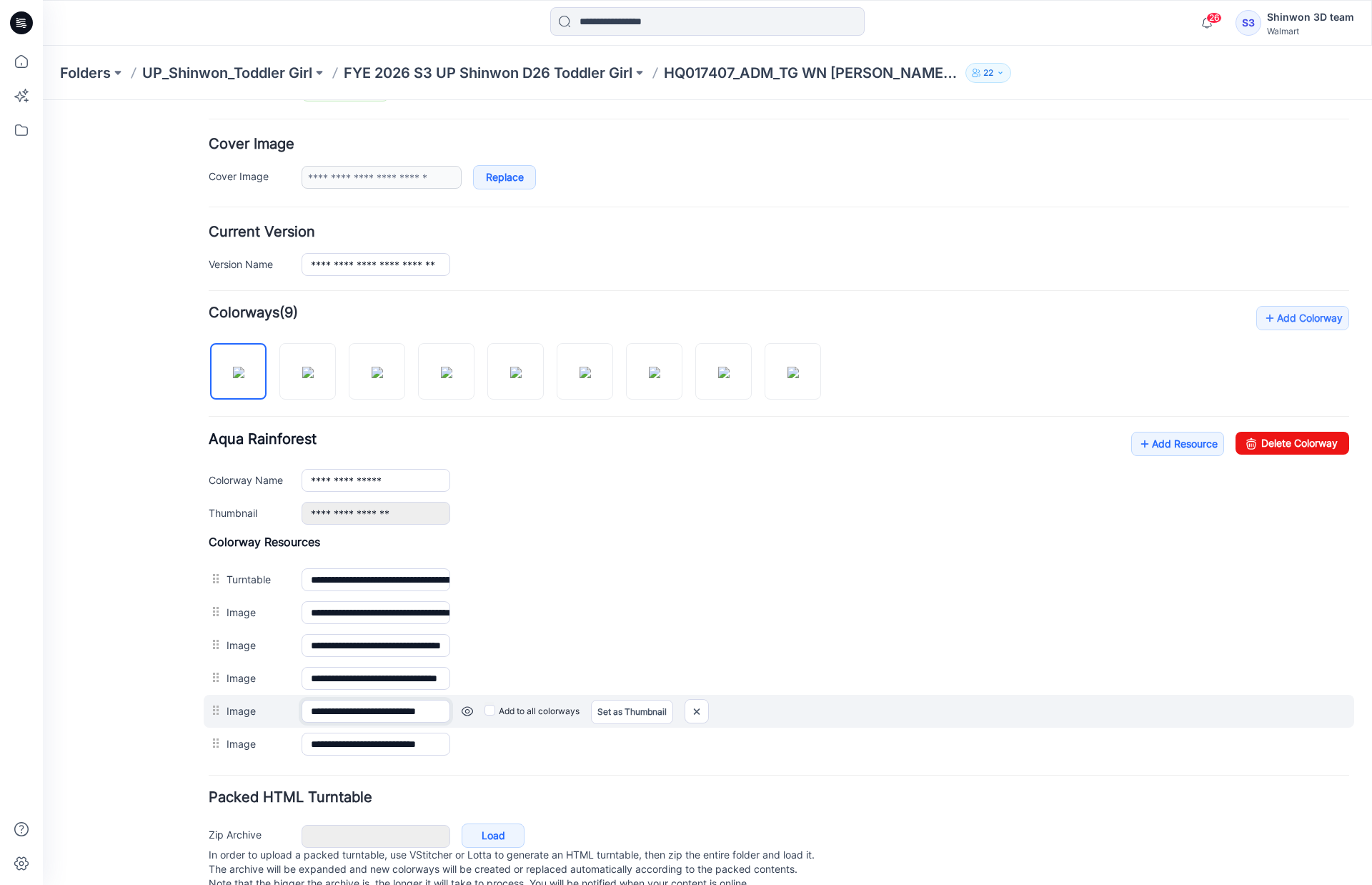
scroll to position [0, 27]
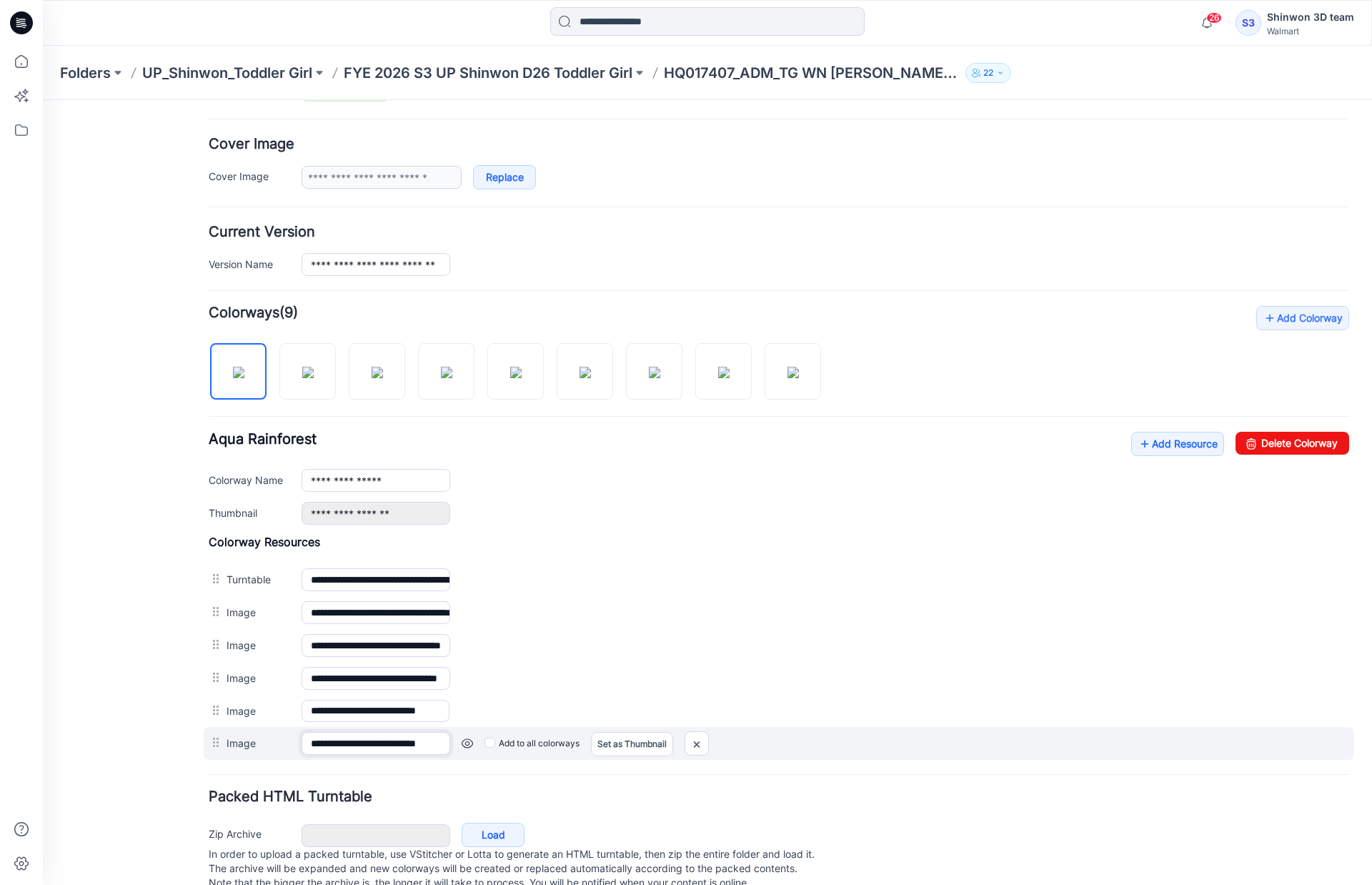
click at [433, 740] on input "**********" at bounding box center [376, 743] width 149 height 23
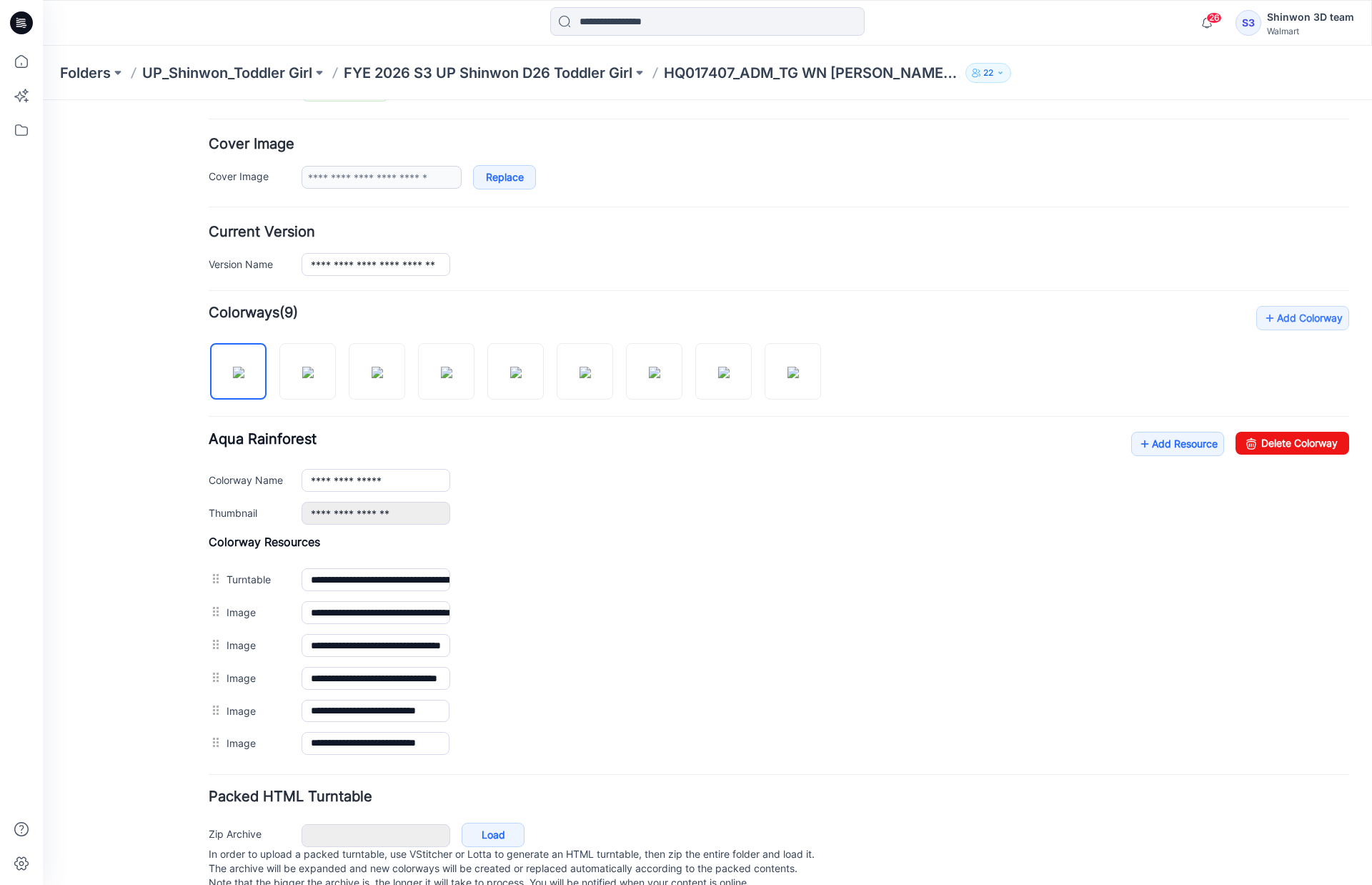
scroll to position [0, 0]
click at [972, 357] on div "**********" at bounding box center [780, 533] width 1141 height 454
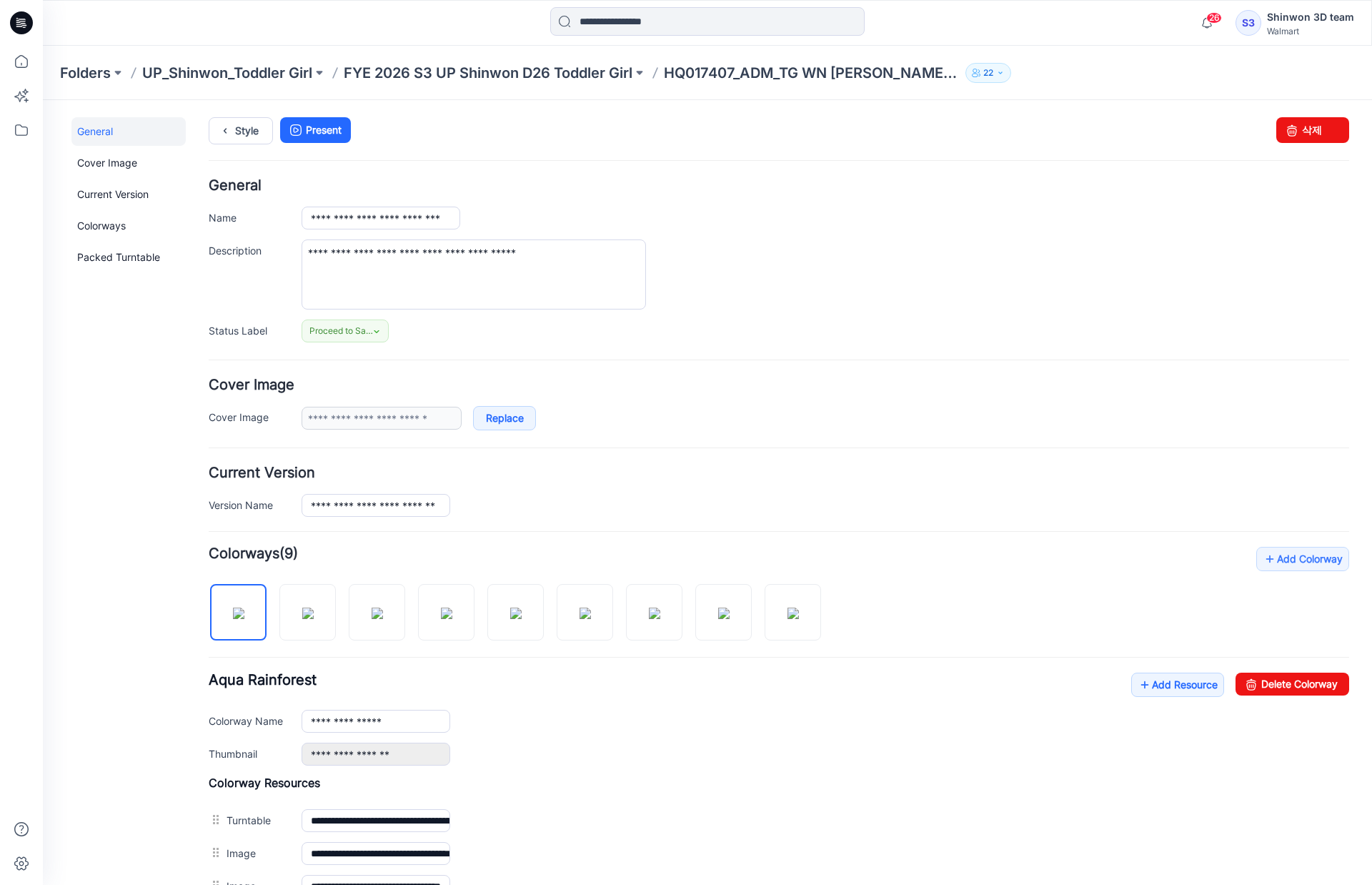
click at [776, 73] on p "HQ017407_ADM_TG WN [PERSON_NAME] PANT" at bounding box center [812, 73] width 296 height 20
click at [556, 75] on p "FYE 2026 S3 UP Shinwon D26 Toddler Girl" at bounding box center [488, 73] width 289 height 20
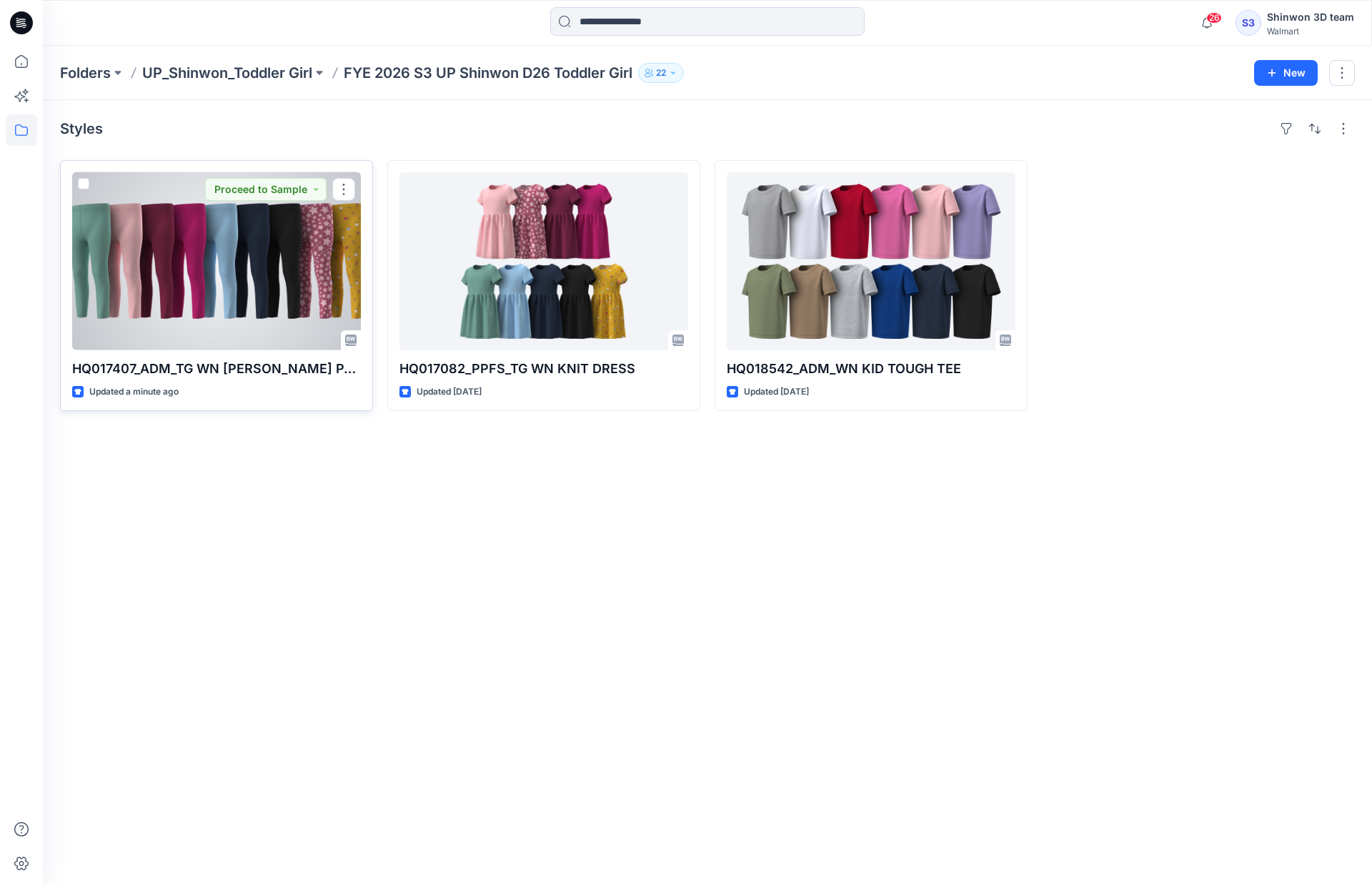
click at [290, 271] on div at bounding box center [216, 261] width 289 height 178
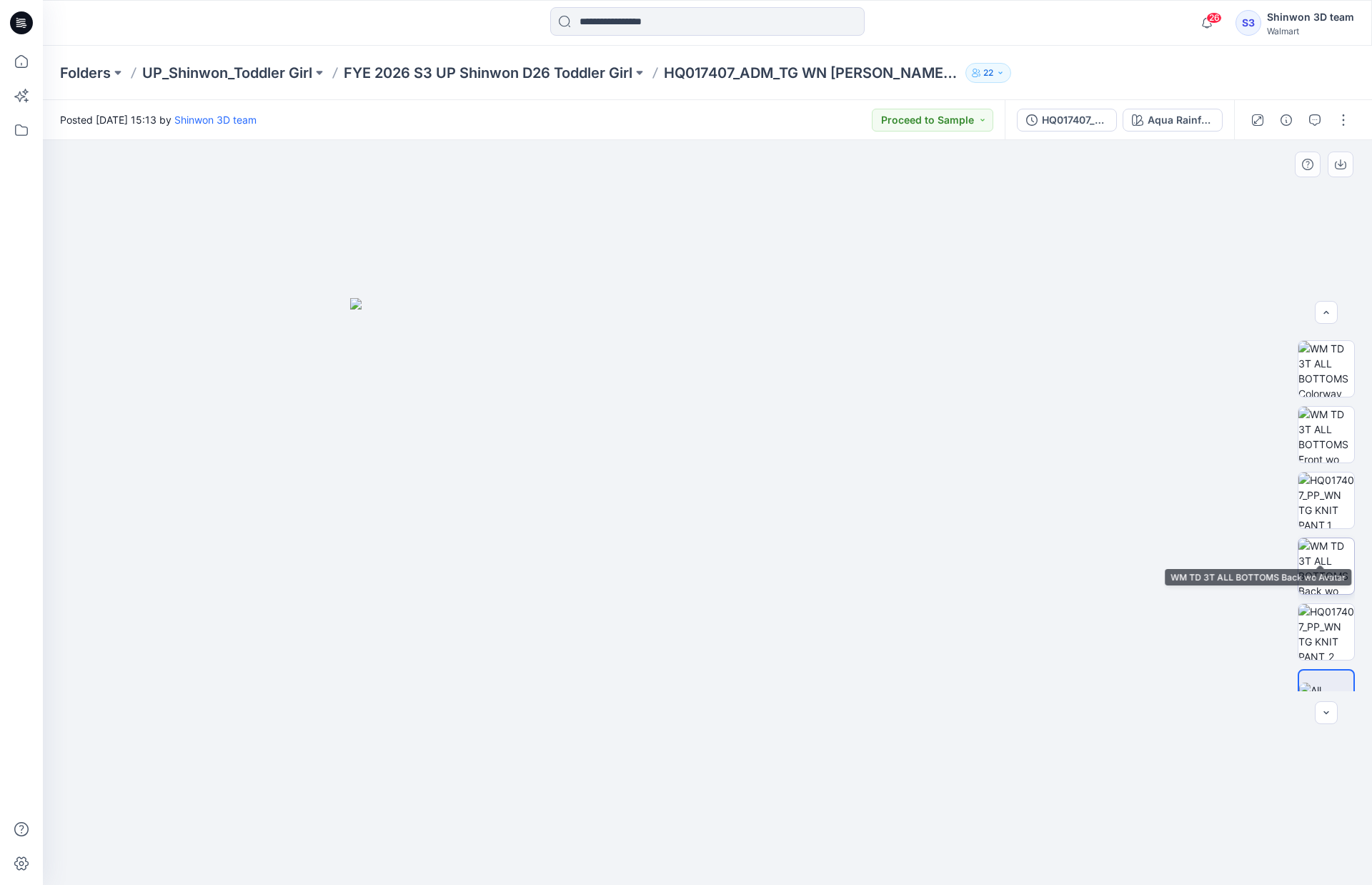
scroll to position [94, 0]
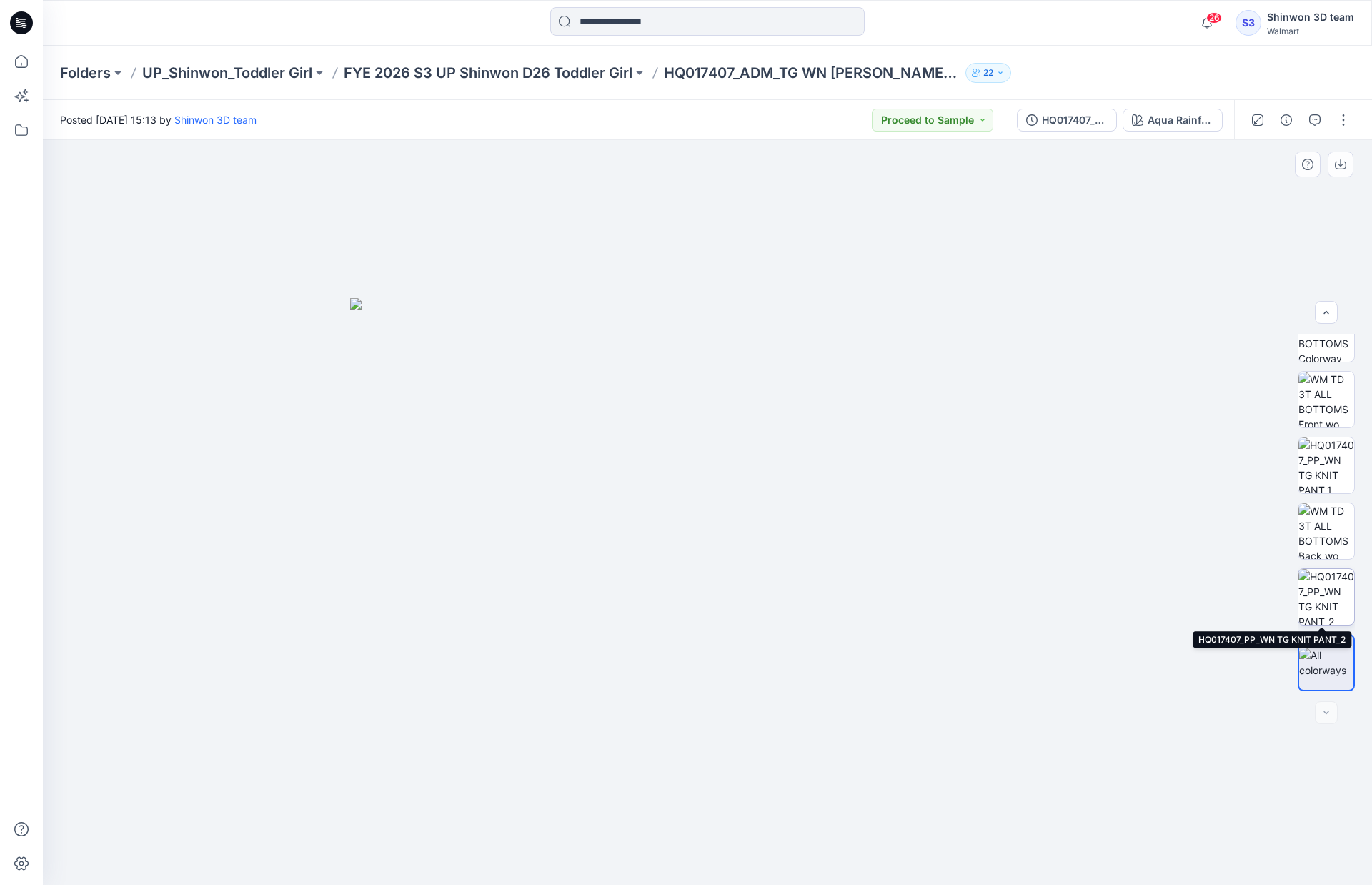
click at [1333, 594] on img at bounding box center [1326, 596] width 56 height 56
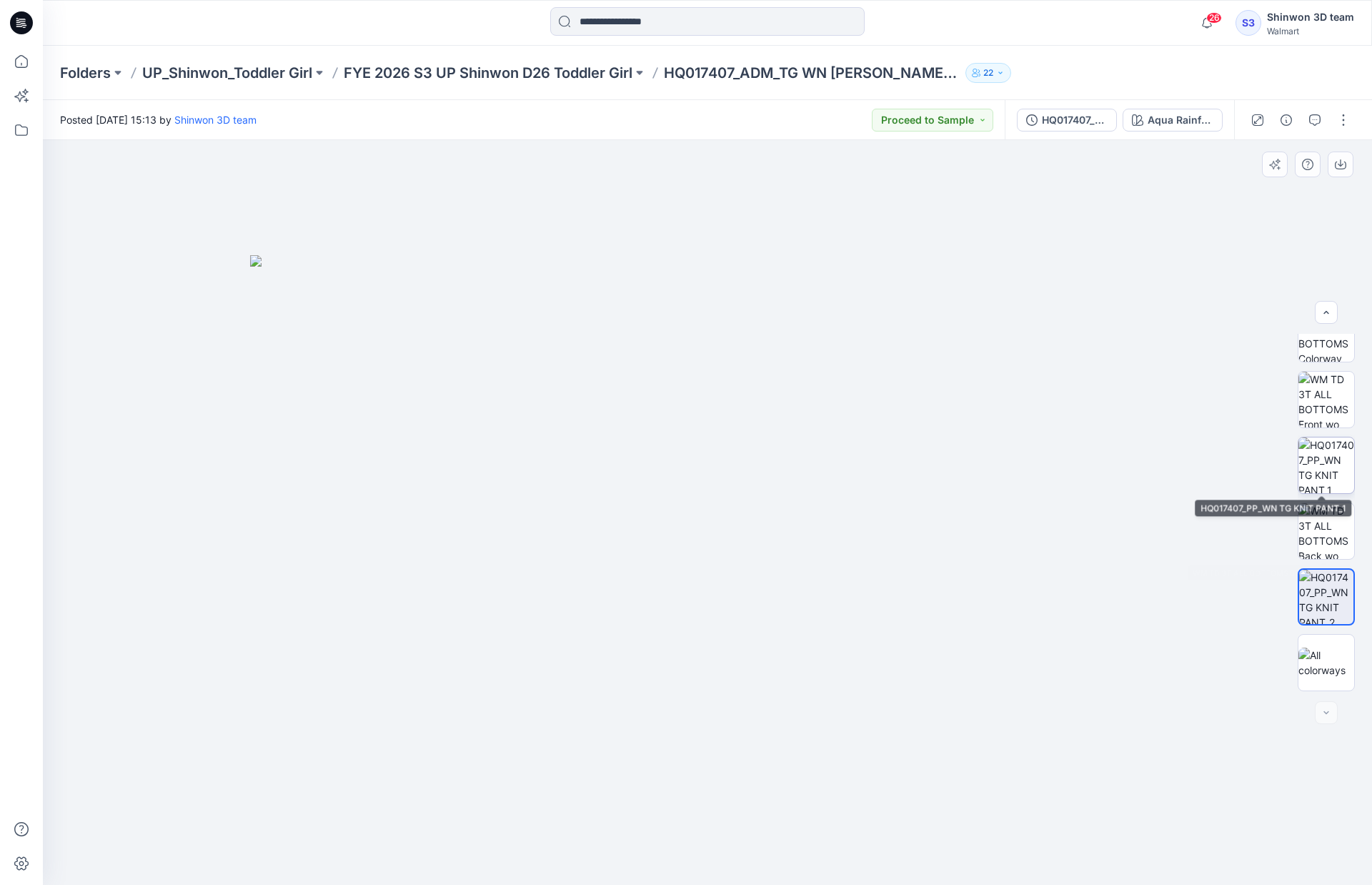
click at [1326, 470] on img at bounding box center [1326, 465] width 56 height 56
click at [1344, 114] on button "button" at bounding box center [1344, 119] width 23 height 23
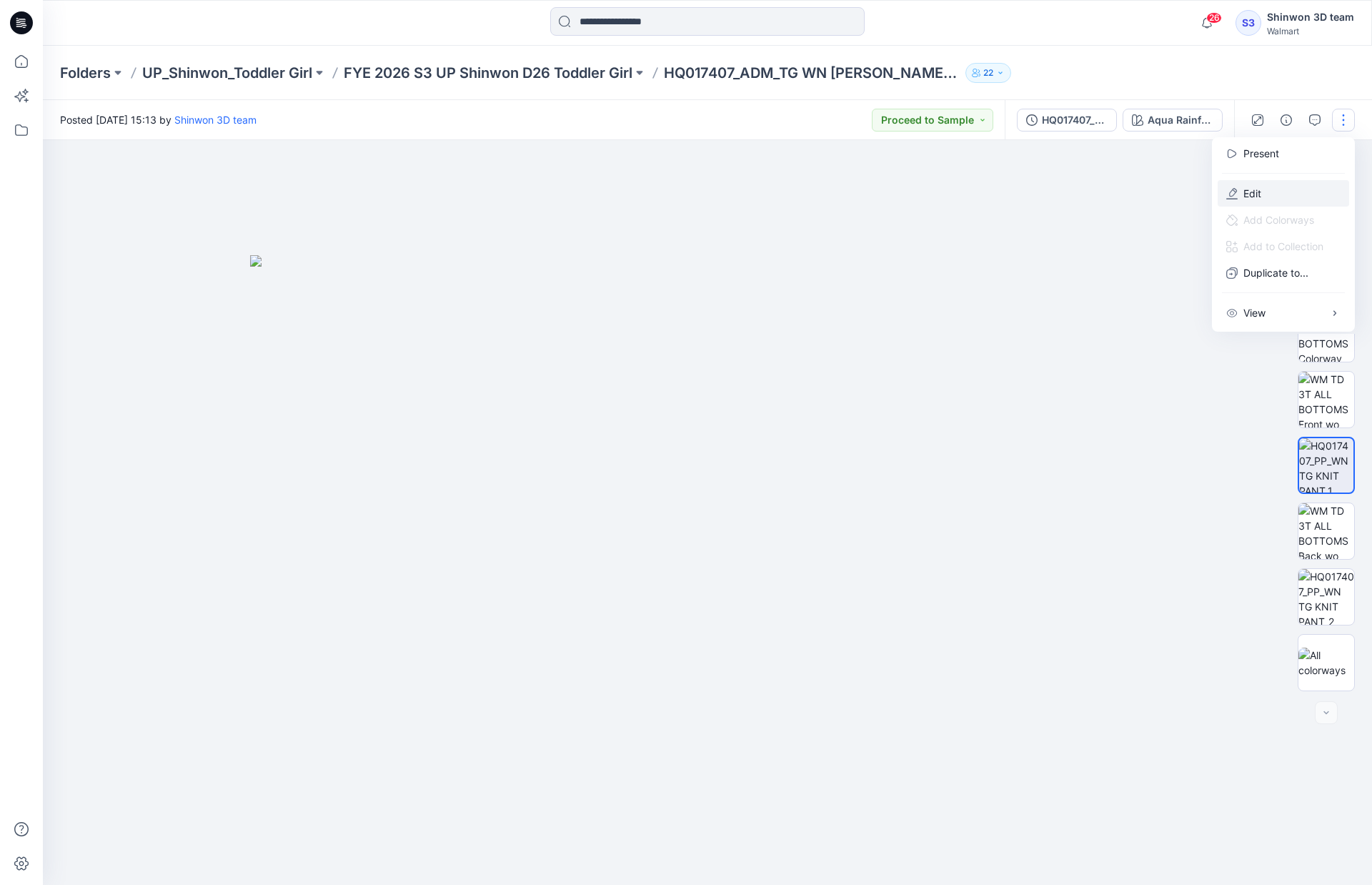
click at [1280, 193] on button "Edit" at bounding box center [1283, 193] width 131 height 27
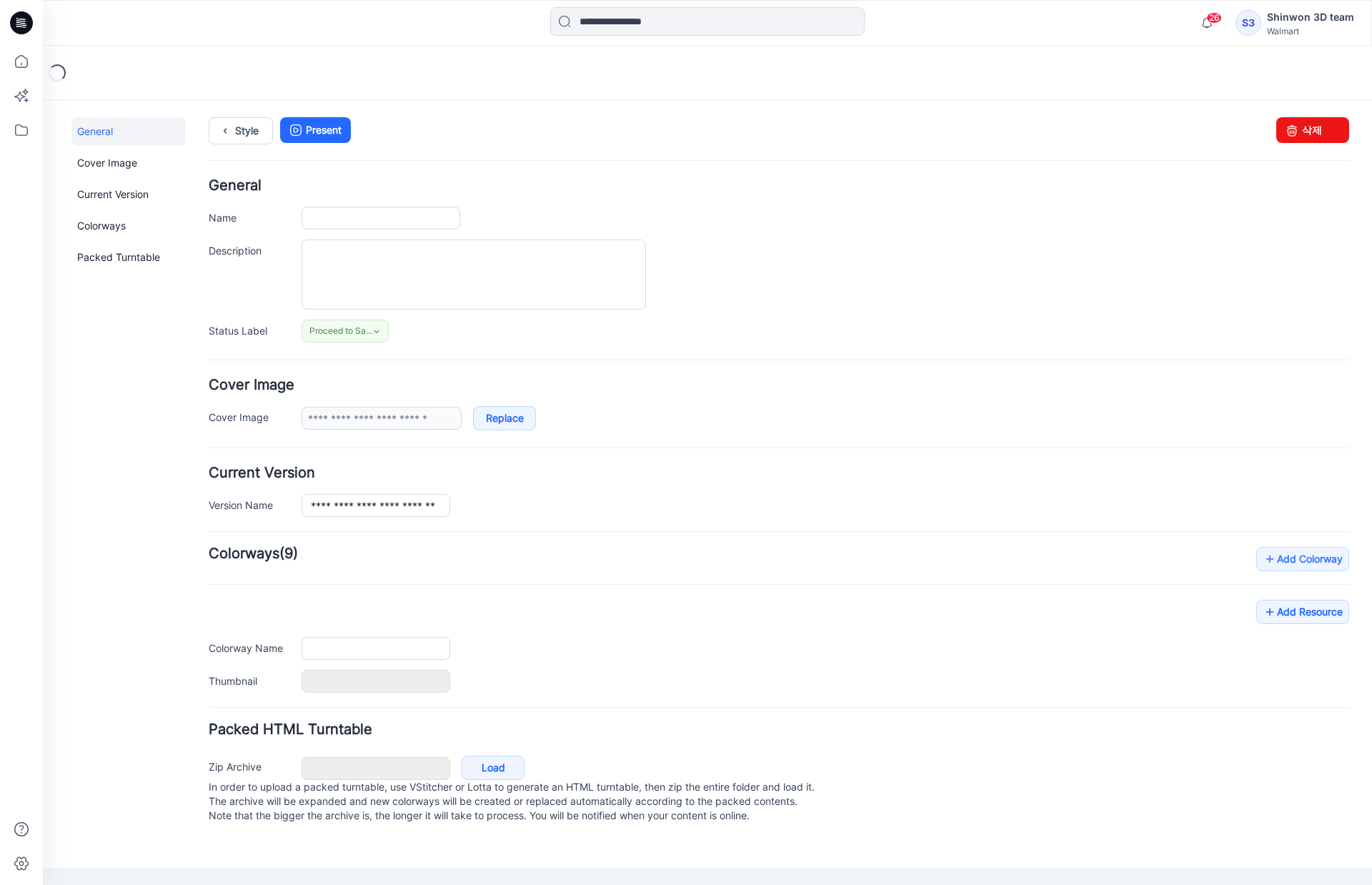
type input "**********"
type textarea "**********"
type input "**********"
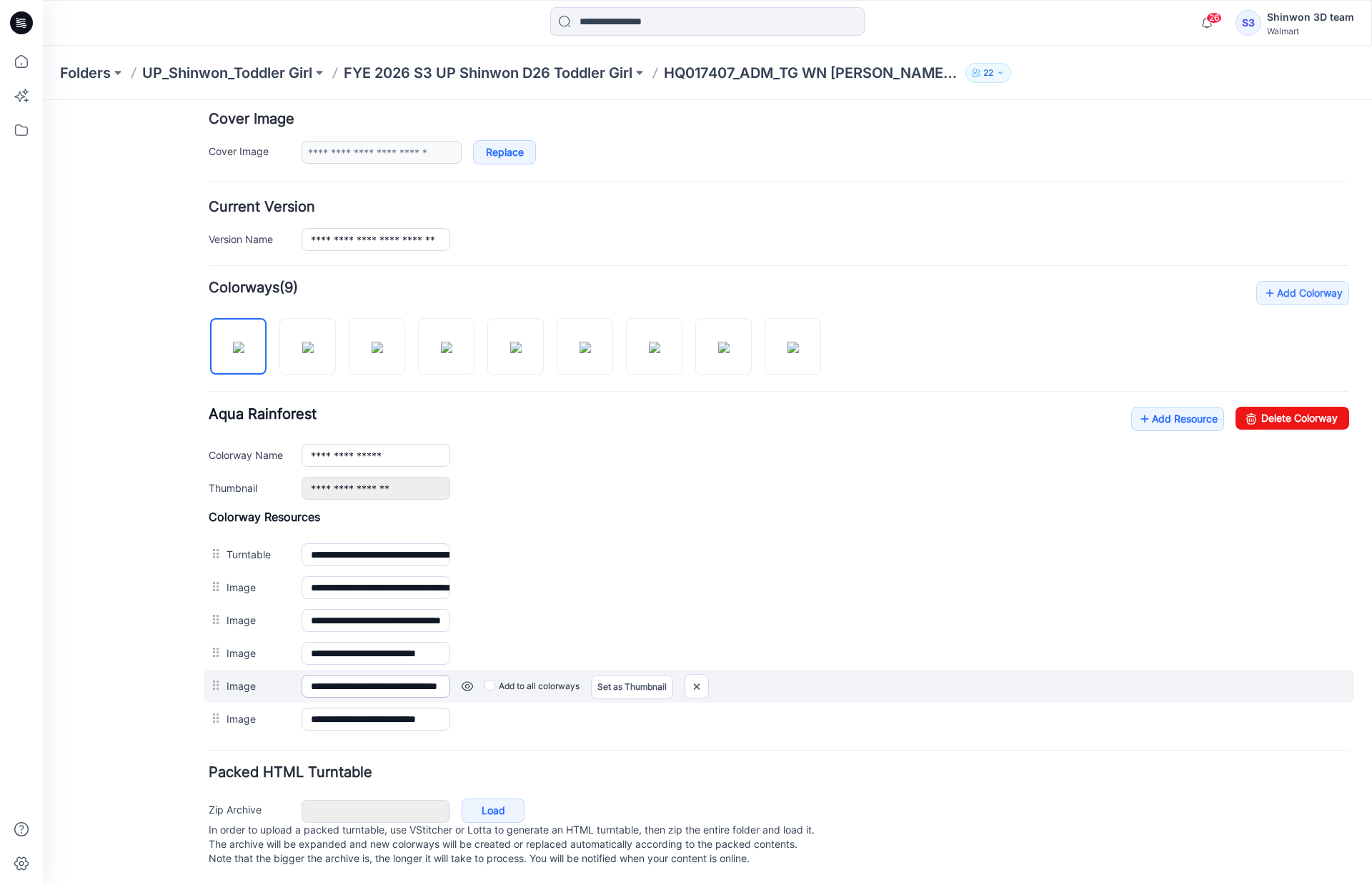
scroll to position [273, 0]
click at [408, 675] on input "**********" at bounding box center [376, 686] width 149 height 23
click at [406, 675] on input "**********" at bounding box center [376, 686] width 149 height 23
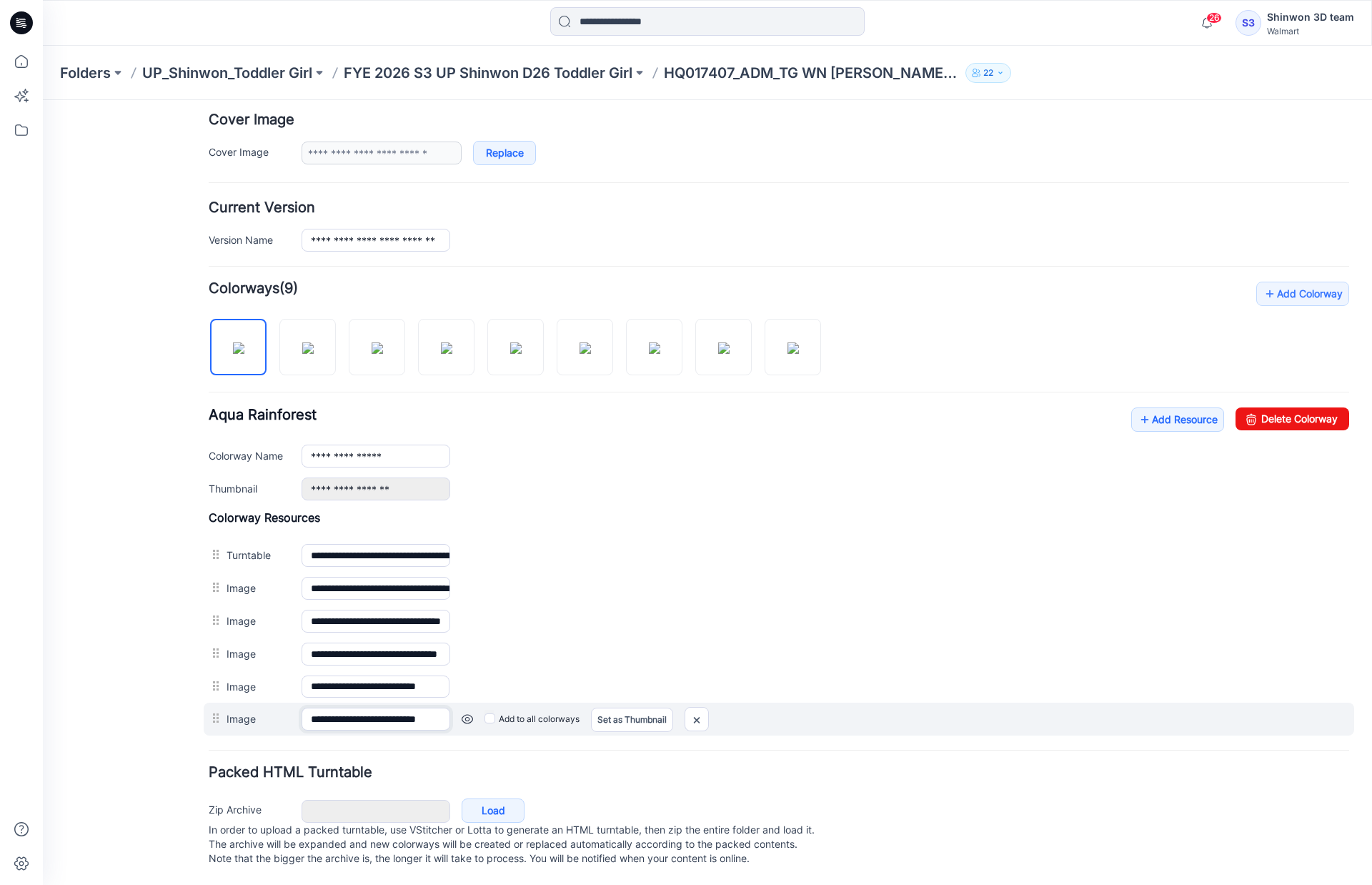
click at [389, 708] on input "**********" at bounding box center [376, 719] width 149 height 23
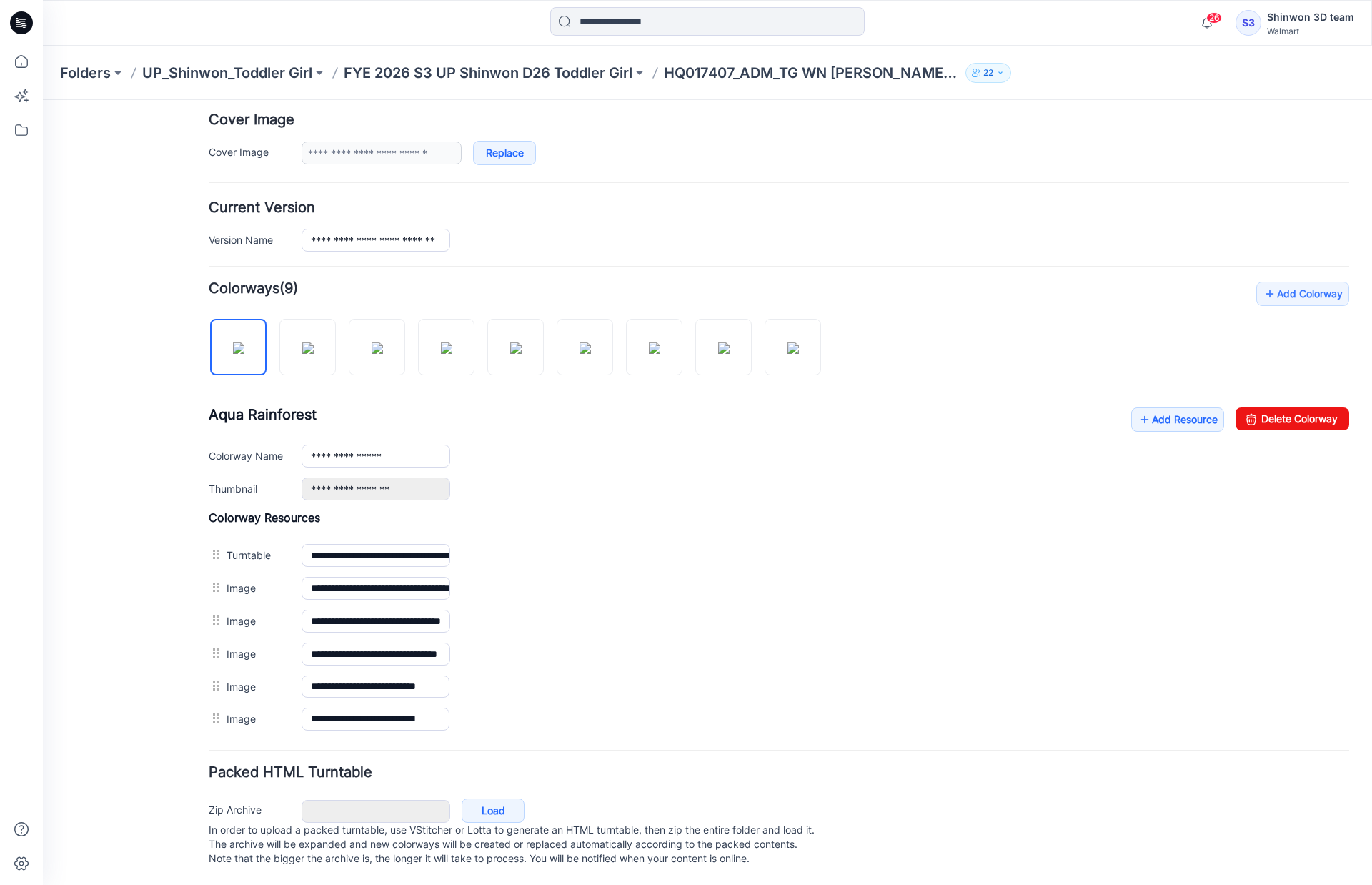
scroll to position [0, 0]
click at [564, 766] on h4 "Packed HTML Turntable" at bounding box center [780, 772] width 1141 height 14
click at [588, 72] on p "FYE 2026 S3 UP Shinwon D26 Toddler Girl" at bounding box center [488, 73] width 289 height 20
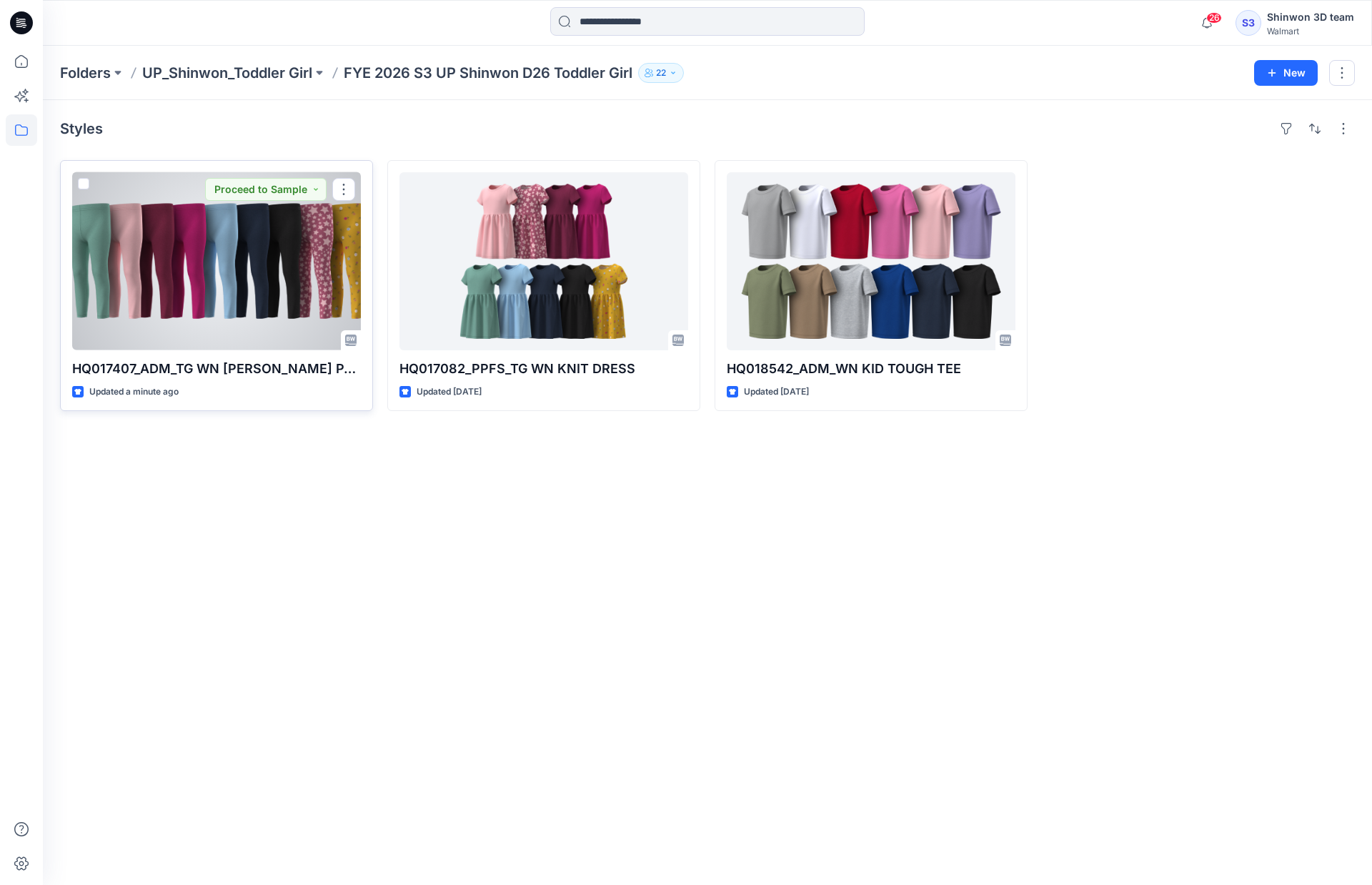
click at [249, 315] on div at bounding box center [216, 261] width 289 height 178
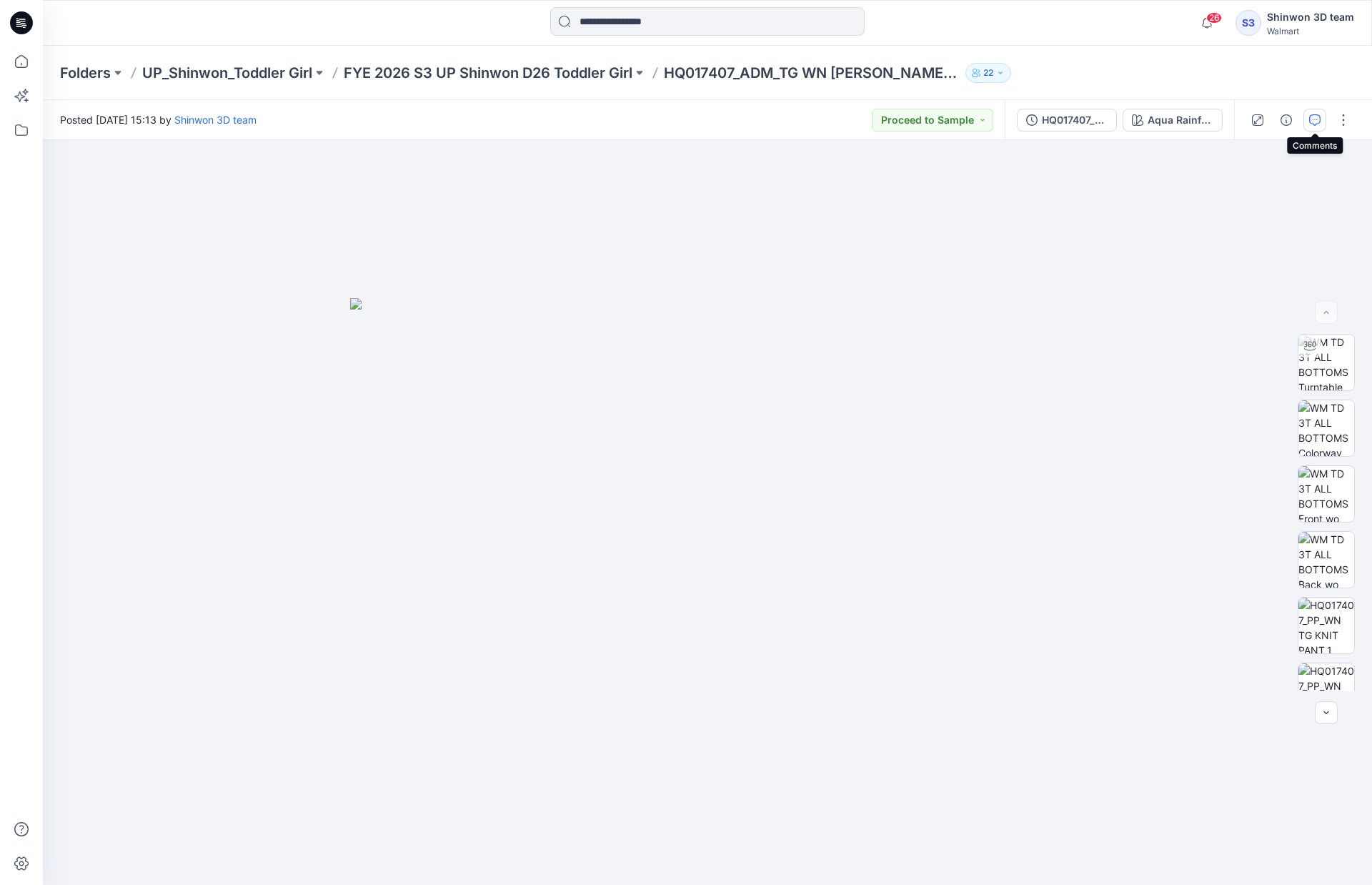
click at [1317, 118] on icon "button" at bounding box center [1315, 120] width 11 height 11
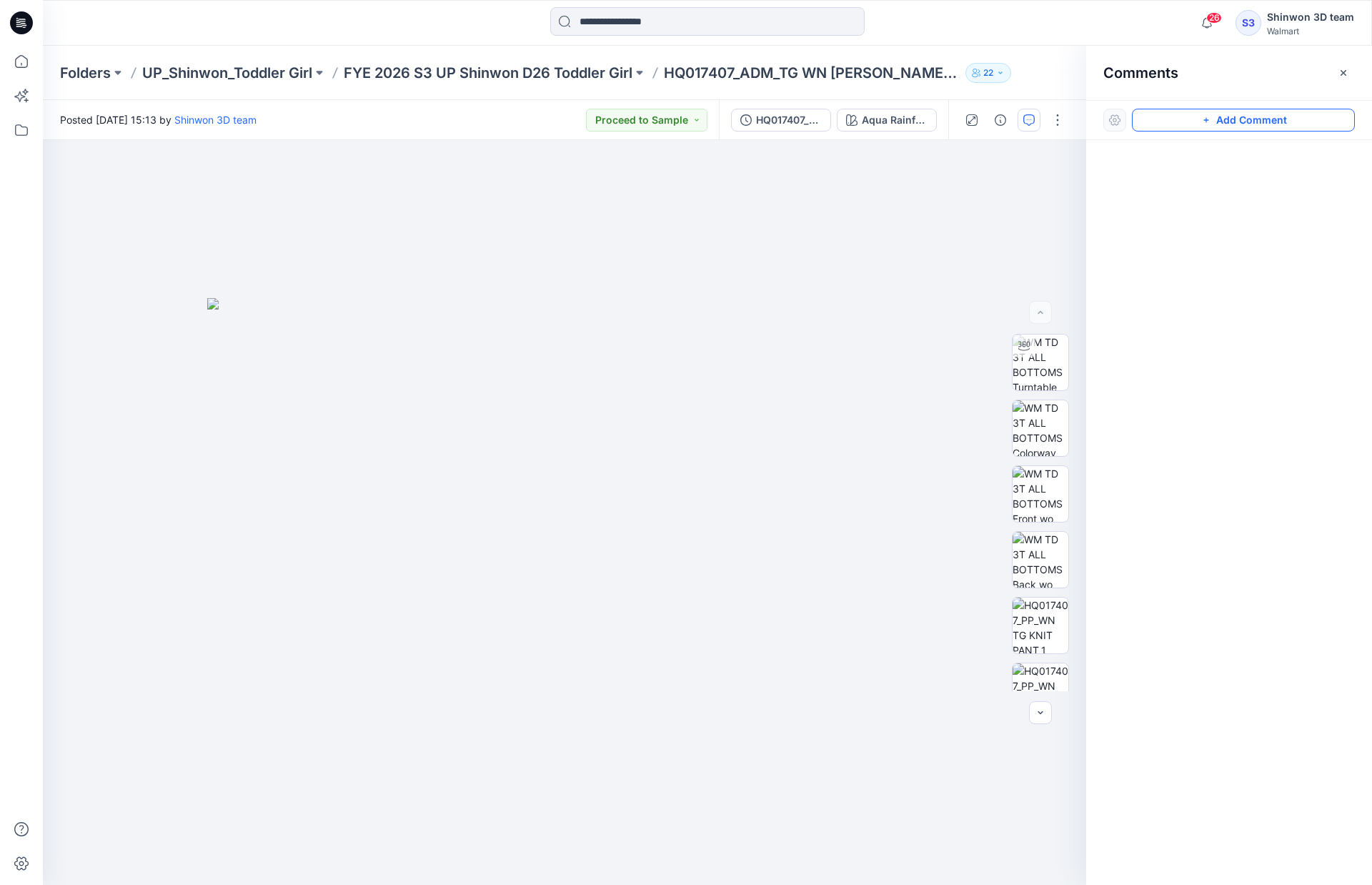
click at [1180, 126] on button "Add Comment" at bounding box center [1243, 119] width 223 height 23
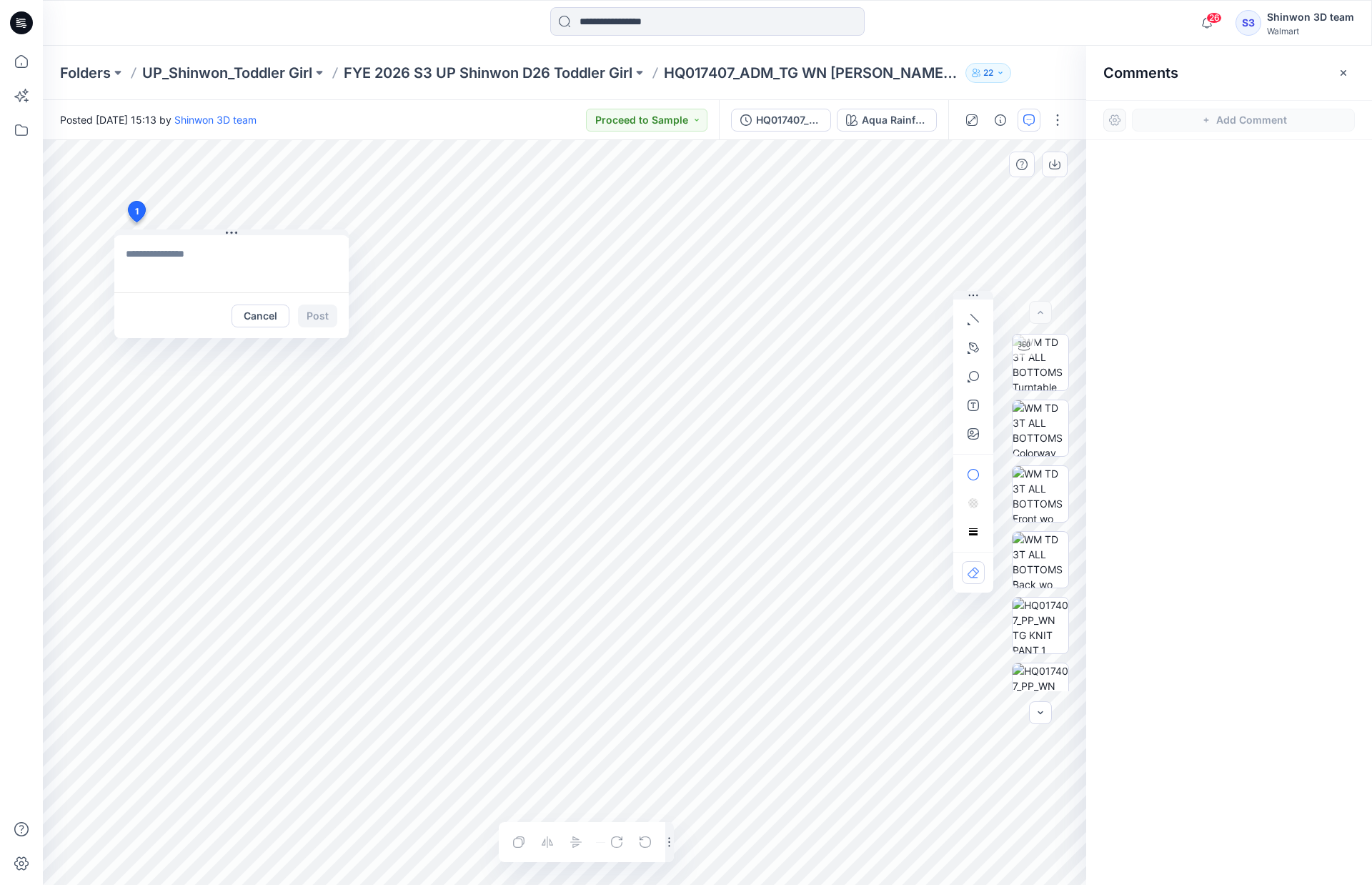
click at [136, 222] on div "1 Cancel Post Layer 1" at bounding box center [565, 513] width 1044 height 745
click at [208, 270] on textarea at bounding box center [232, 263] width 235 height 57
paste textarea "**********"
type textarea "**********"
click at [319, 312] on button "Post" at bounding box center [317, 315] width 39 height 23
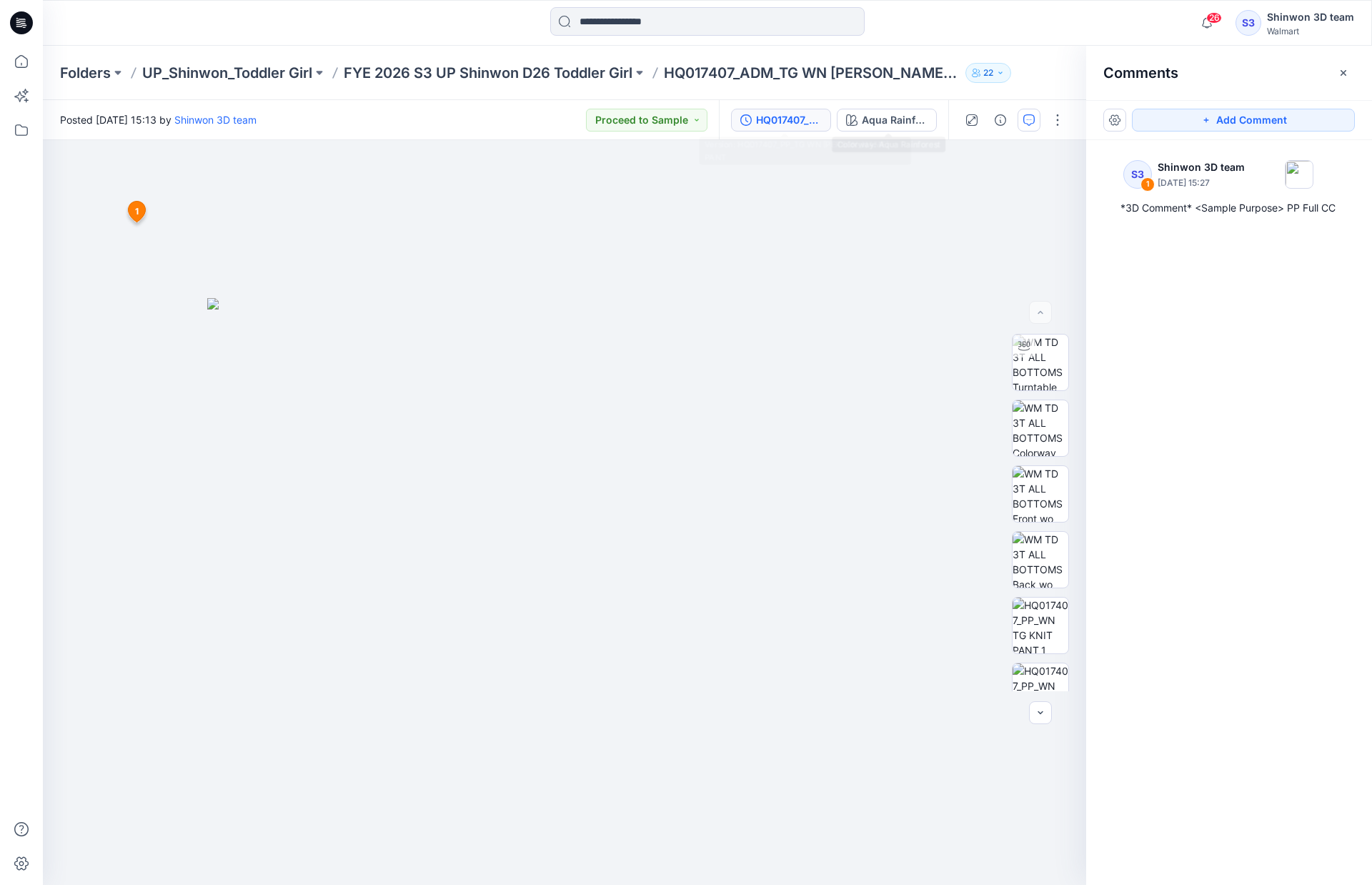
click at [826, 122] on button "HQ017407_PP_TG WN [PERSON_NAME] PANT" at bounding box center [780, 119] width 100 height 23
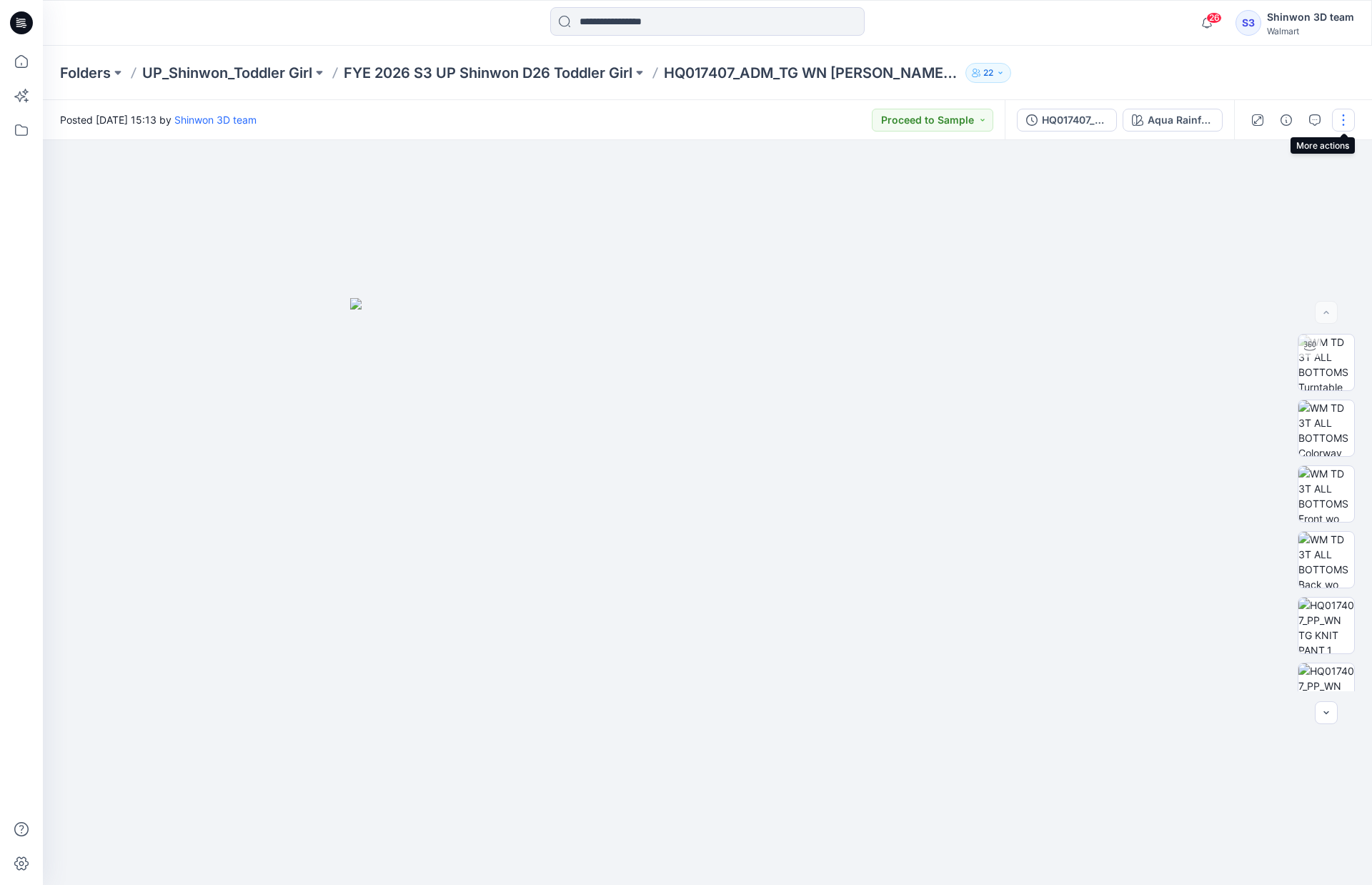
click at [1345, 124] on button "button" at bounding box center [1344, 119] width 23 height 23
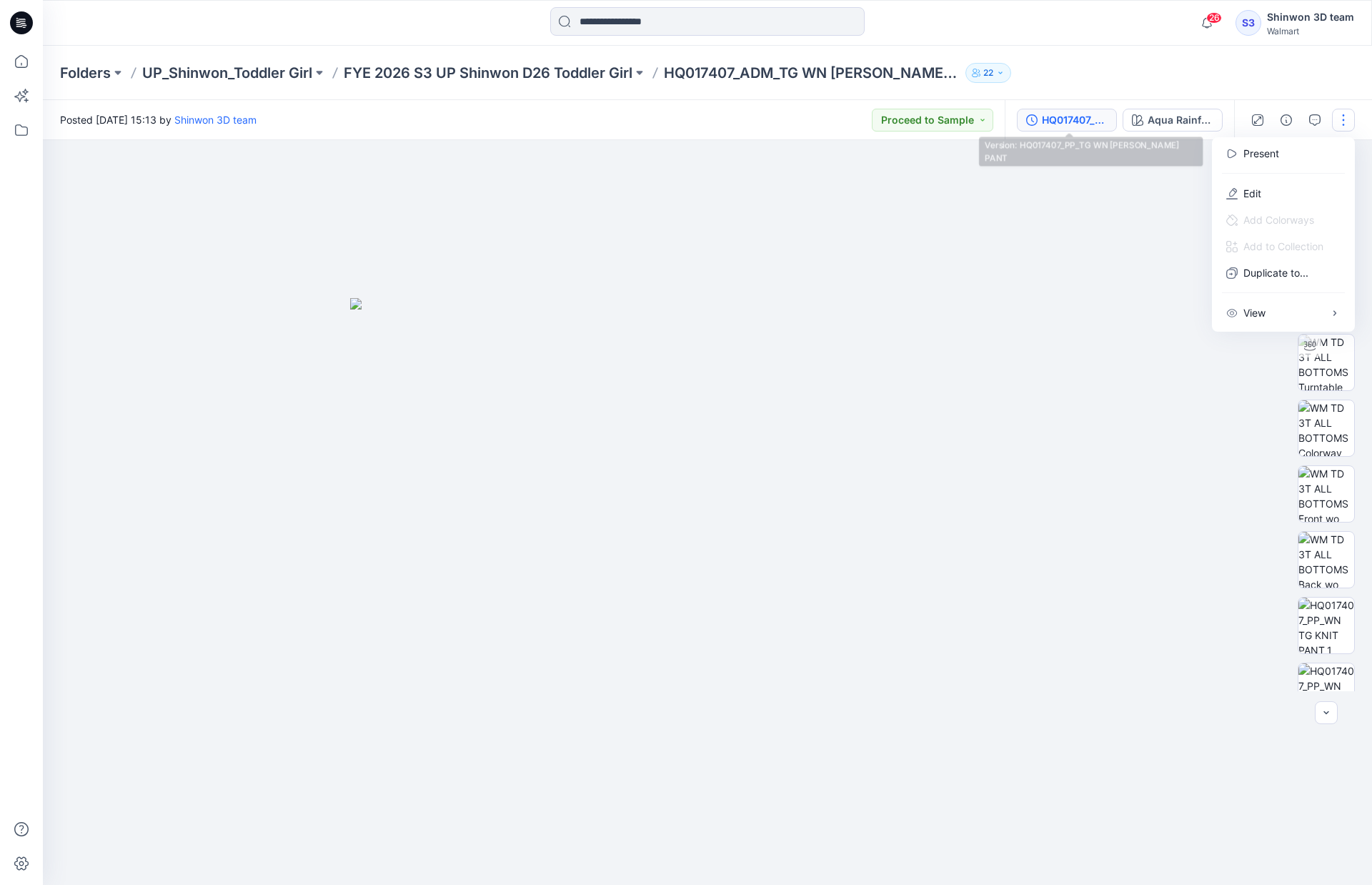
click at [1111, 123] on button "HQ017407_PP_TG WN [PERSON_NAME] PANT" at bounding box center [1067, 119] width 100 height 23
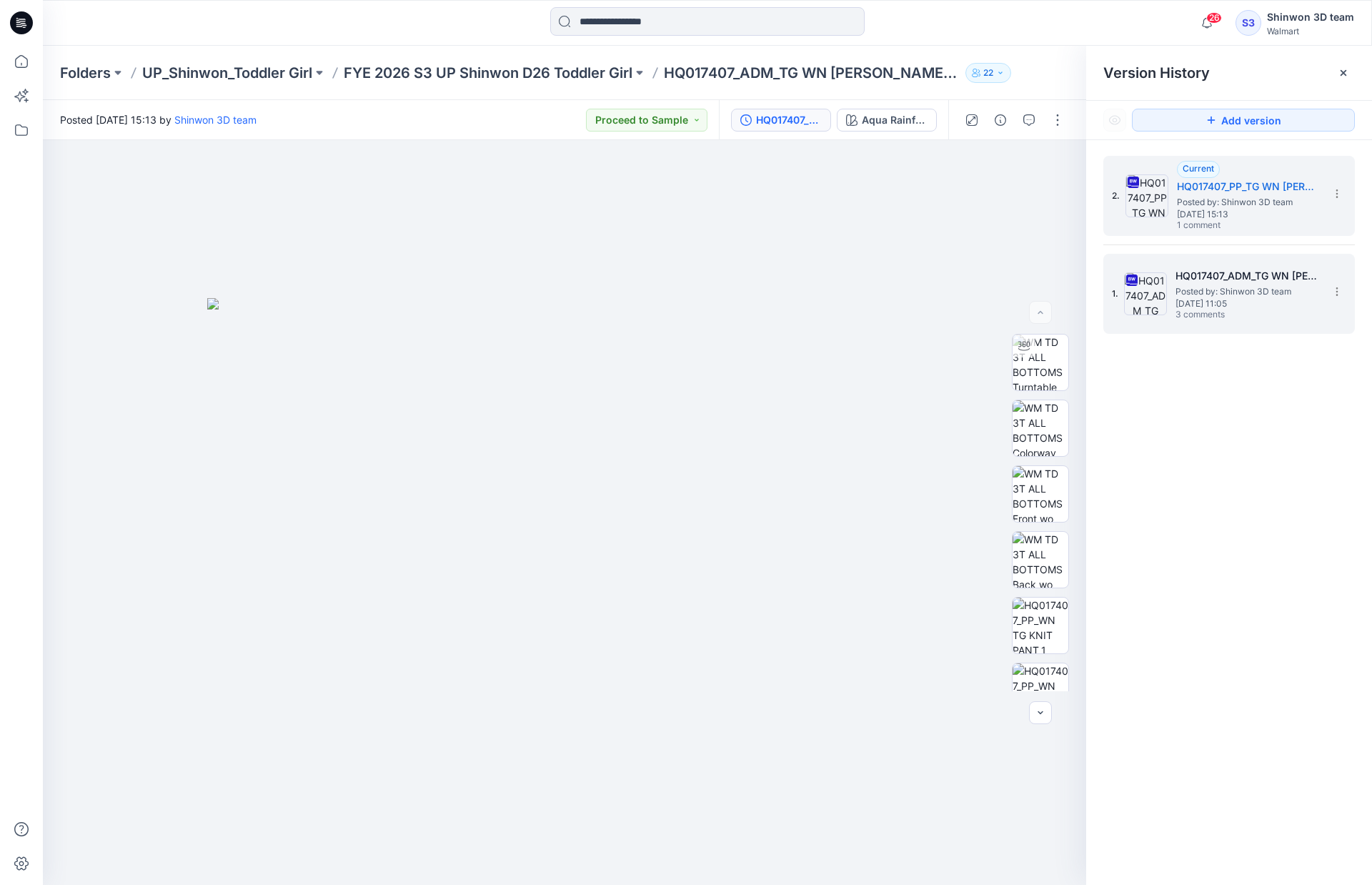
click at [1216, 269] on h5 "HQ017407_ADM_TG WN [PERSON_NAME] PANT" at bounding box center [1247, 275] width 143 height 17
click at [1279, 184] on h5 "HQ017407_PP_TG WN [PERSON_NAME] PANT" at bounding box center [1249, 186] width 143 height 17
click at [1248, 270] on h5 "HQ017407_ADM_TG WN [PERSON_NAME] PANT" at bounding box center [1247, 275] width 143 height 17
click at [1225, 171] on div "Current HQ017407_PP_TG WN KINT PANT Posted by: Shinwon 3D team Wednesday, Augus…" at bounding box center [1249, 195] width 143 height 71
